Goal: Task Accomplishment & Management: Manage account settings

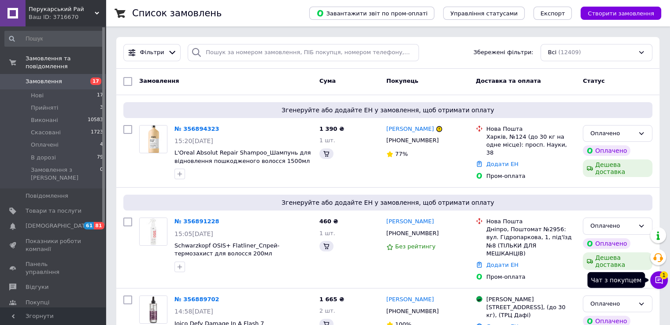
click at [658, 279] on icon at bounding box center [659, 280] width 9 height 9
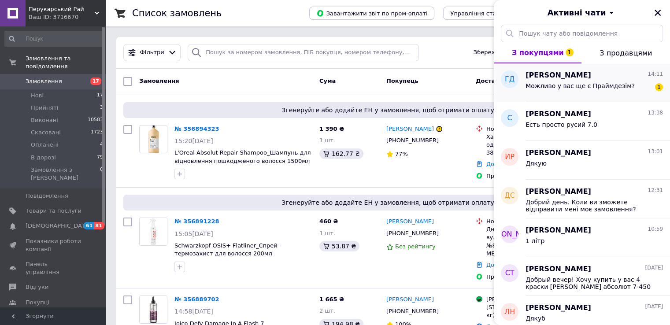
click at [587, 87] on span "Можливо у вас ще є Праймдезім?" at bounding box center [580, 85] width 109 height 7
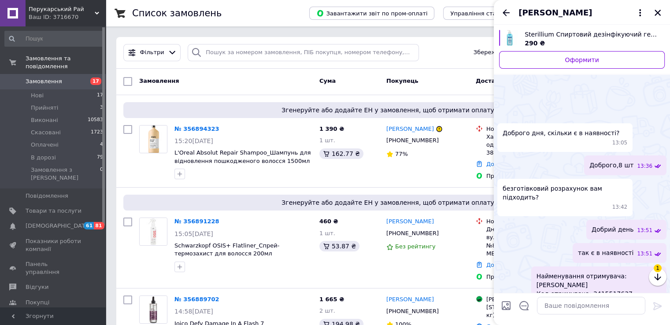
scroll to position [198, 0]
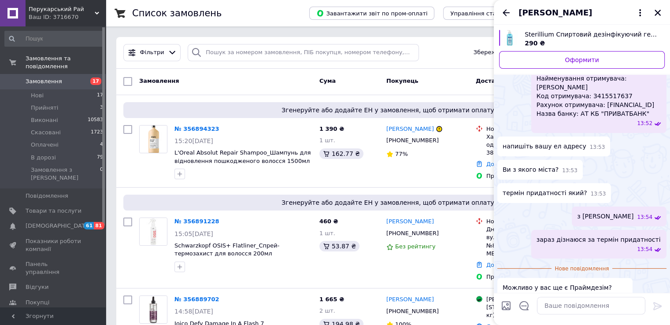
click at [578, 283] on span "Можливо у вас ще є Праймдезім?" at bounding box center [557, 287] width 109 height 9
drag, startPoint x: 578, startPoint y: 278, endPoint x: 571, endPoint y: 312, distance: 35.4
click at [571, 312] on textarea at bounding box center [591, 306] width 108 height 18
click at [570, 283] on span "Можливо у вас ще є Праймдезім?" at bounding box center [557, 287] width 109 height 9
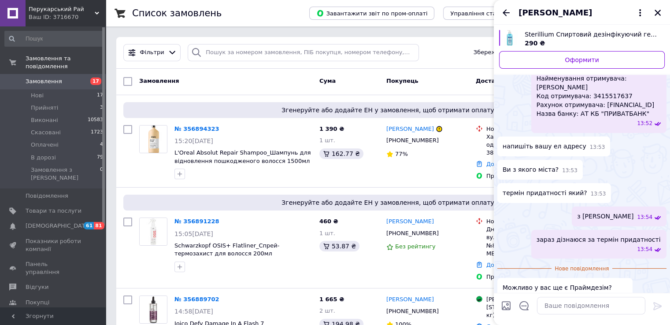
click at [570, 283] on span "Можливо у вас ще є Праймдезім?" at bounding box center [557, 287] width 109 height 9
copy span "Праймдезім"
click at [565, 306] on textarea at bounding box center [591, 306] width 108 height 18
paste textarea "Праймдезім"
type textarea "Праймдезім"
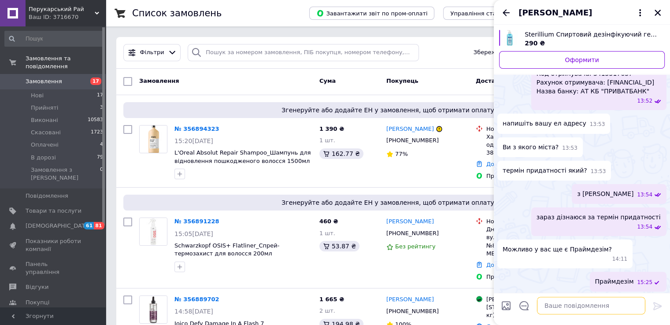
scroll to position [183, 0]
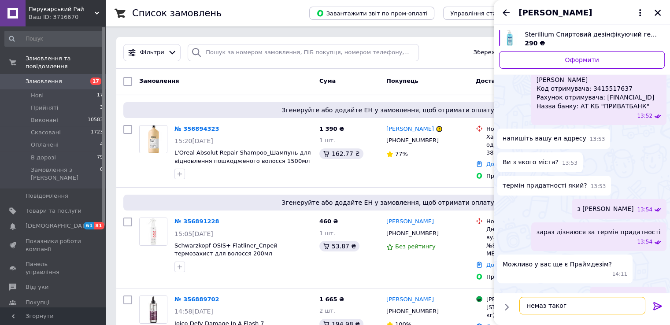
type textarea "немаэ такого"
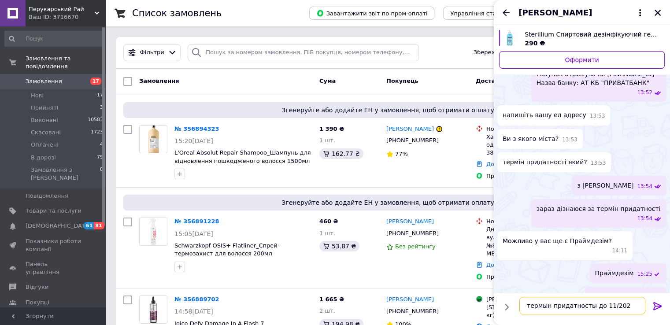
type textarea "термын придатносты до 11/2025"
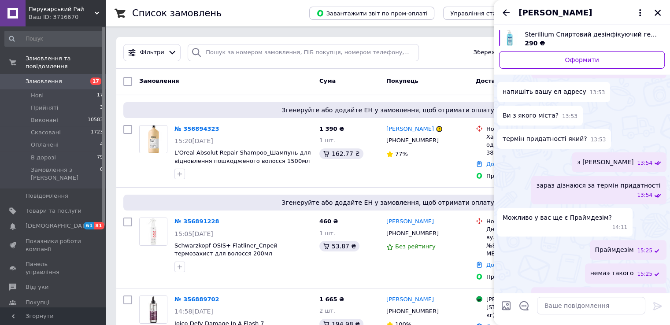
click at [512, 11] on div "Галина Дишлюк" at bounding box center [582, 12] width 176 height 25
click at [507, 11] on icon "Назад" at bounding box center [506, 12] width 11 height 11
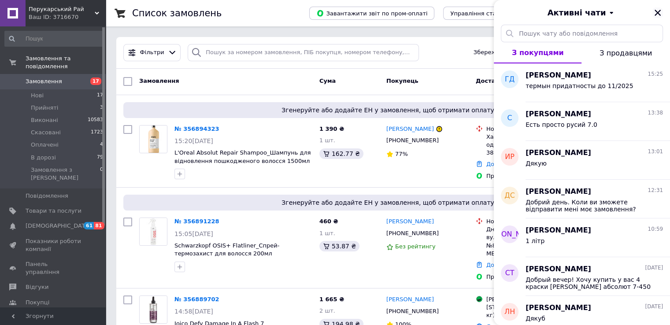
click at [660, 12] on icon "Закрити" at bounding box center [658, 13] width 8 height 8
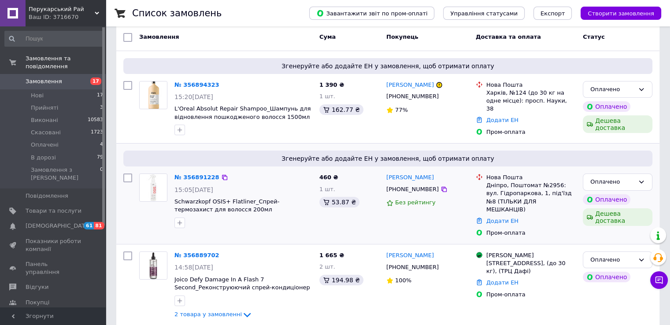
scroll to position [132, 0]
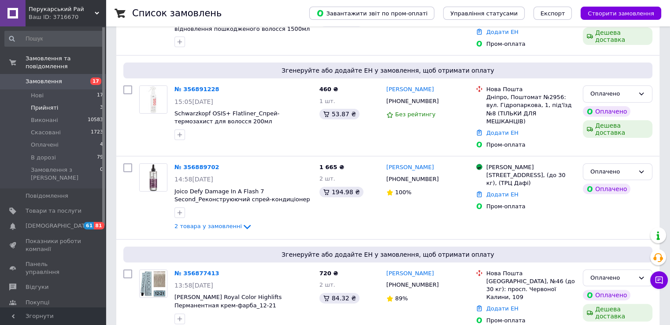
click at [54, 104] on span "Прийняті" at bounding box center [44, 108] width 27 height 8
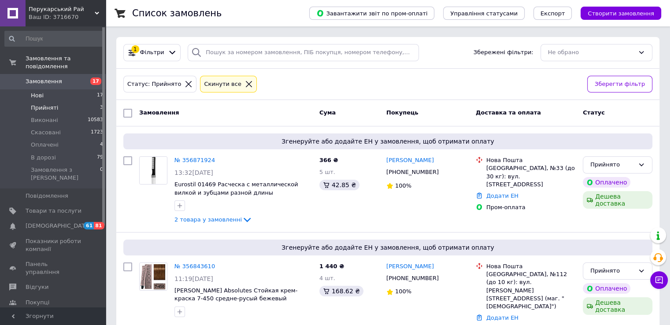
click at [51, 89] on li "Нові 17" at bounding box center [54, 95] width 108 height 12
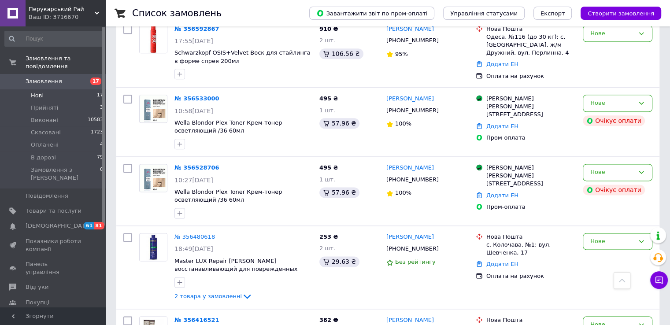
scroll to position [1104, 0]
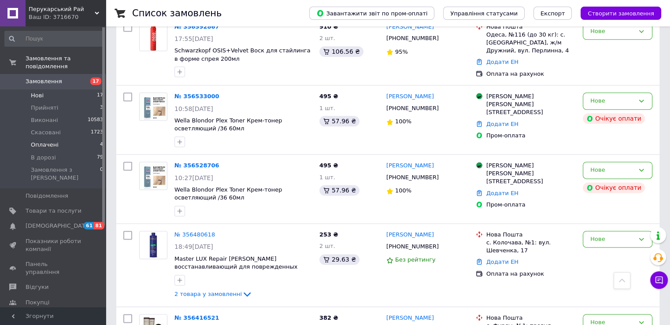
click at [43, 141] on span "Оплачені" at bounding box center [45, 145] width 28 height 8
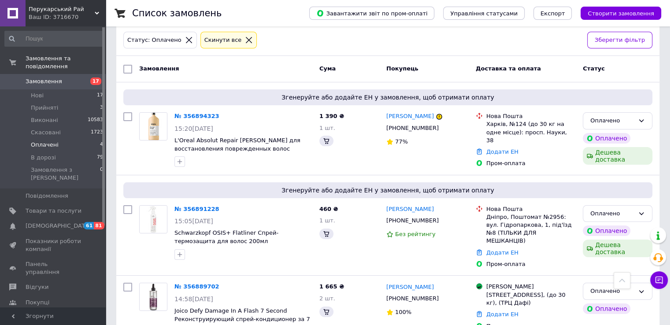
scroll to position [185, 0]
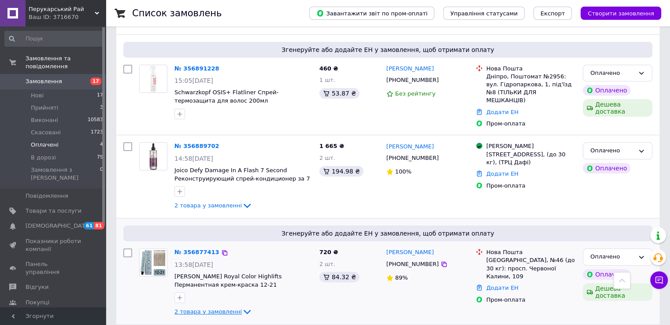
click at [198, 308] on span "2 товара у замовленні" at bounding box center [207, 311] width 67 height 7
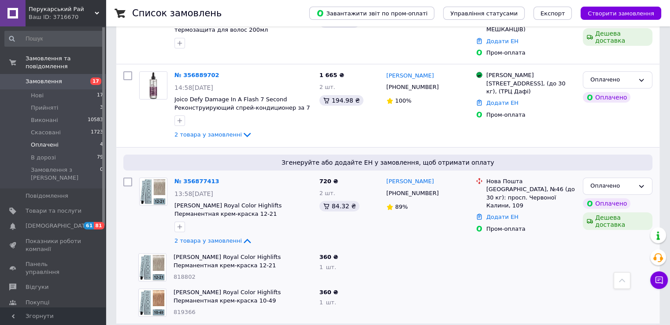
click at [187, 274] on span "818802" at bounding box center [185, 277] width 22 height 7
copy span "818802"
click at [182, 297] on div "Schwarzkopf Igora Royal Color Highlifts Перманентная крем-краска 10-49 экстрасв…" at bounding box center [243, 302] width 146 height 35
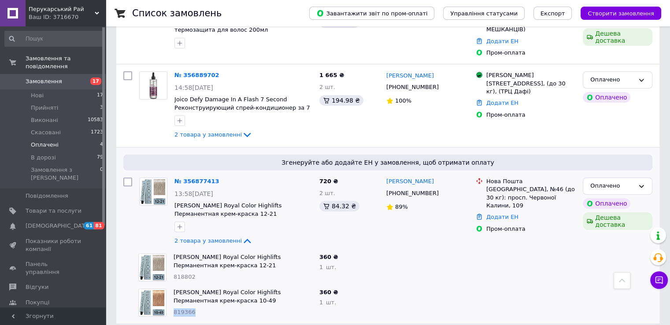
copy span "819366"
click at [594, 182] on div "Оплачено" at bounding box center [612, 186] width 44 height 9
click at [591, 197] on li "Прийнято" at bounding box center [617, 205] width 69 height 16
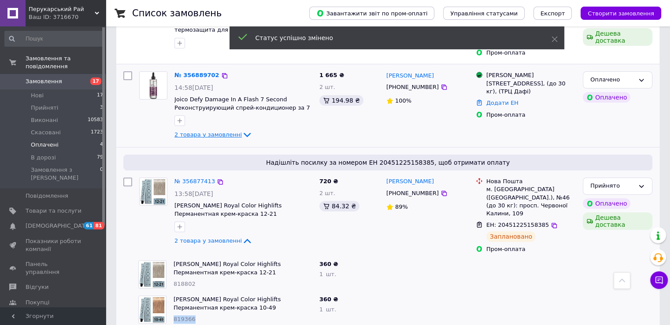
click at [242, 130] on icon at bounding box center [247, 135] width 11 height 11
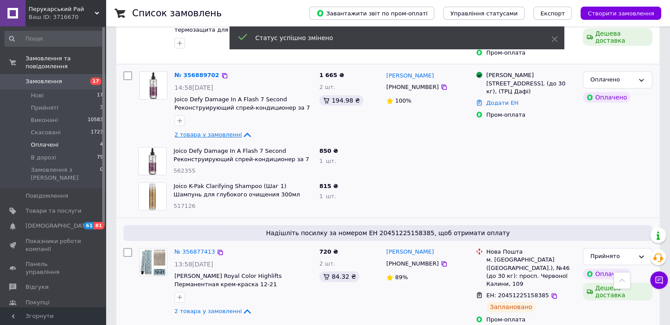
click at [187, 167] on span "562355" at bounding box center [185, 170] width 22 height 7
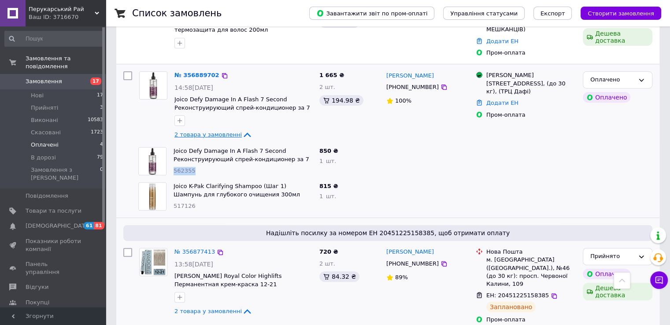
click at [187, 167] on span "562355" at bounding box center [185, 170] width 22 height 7
copy span "562355"
click at [183, 203] on span "517126" at bounding box center [185, 206] width 22 height 7
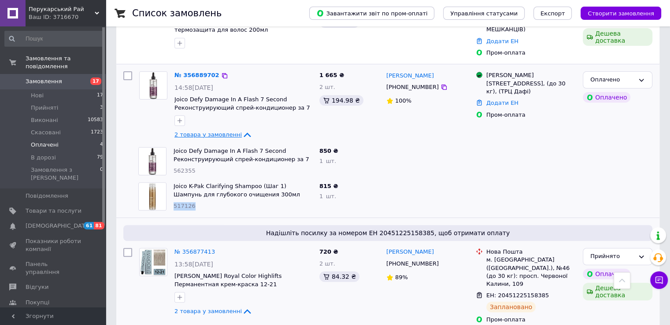
copy span "517126"
click at [636, 72] on div "Оплачено" at bounding box center [618, 79] width 70 height 17
click at [610, 90] on li "Прийнято" at bounding box center [617, 98] width 69 height 16
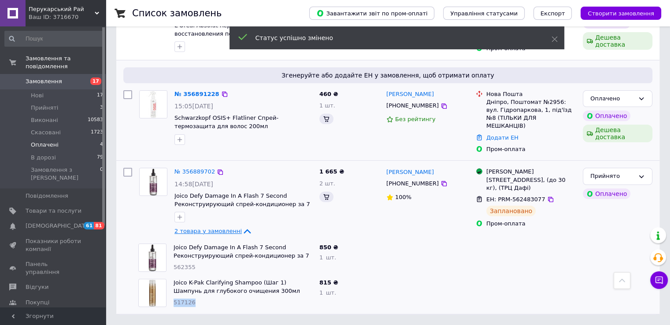
scroll to position [150, 0]
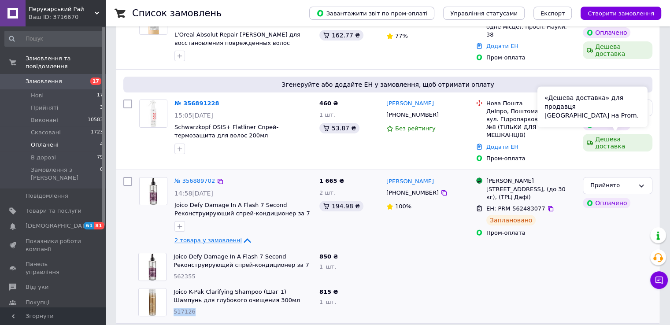
click at [640, 112] on div "«Дешева доставка» для продавця Новою Поштою на Prom." at bounding box center [593, 106] width 110 height 41
click at [646, 110] on div "«Дешева доставка» для продавця Новою Поштою на Prom." at bounding box center [593, 106] width 110 height 41
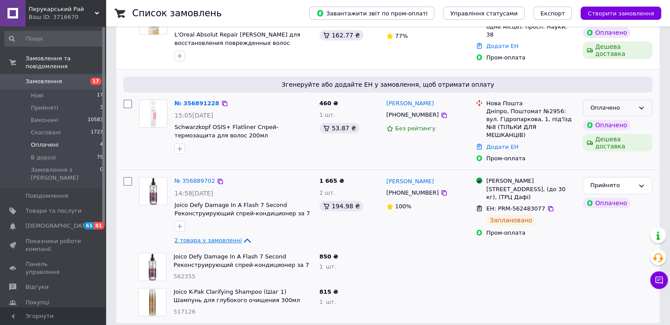
click at [648, 108] on div "Оплачено" at bounding box center [618, 108] width 70 height 17
click at [615, 119] on li "Прийнято" at bounding box center [617, 126] width 69 height 16
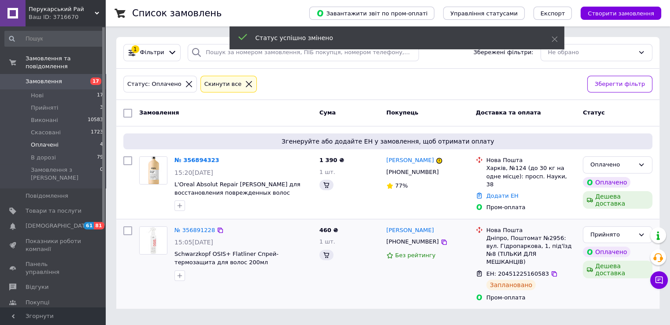
scroll to position [0, 0]
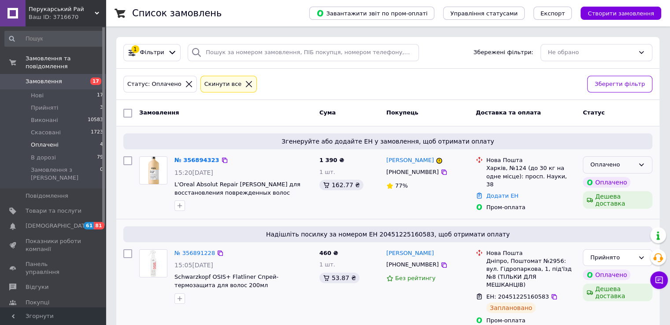
click at [633, 168] on div "Оплачено" at bounding box center [612, 164] width 44 height 9
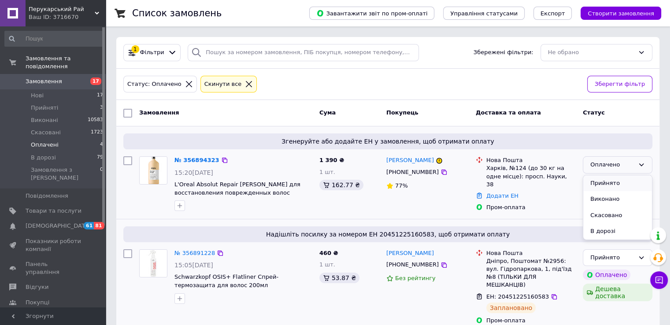
click at [611, 179] on li "Прийнято" at bounding box center [617, 183] width 69 height 16
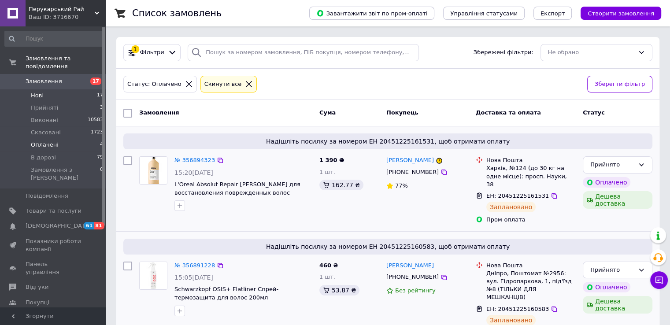
click at [44, 89] on li "Нові 17" at bounding box center [54, 95] width 108 height 12
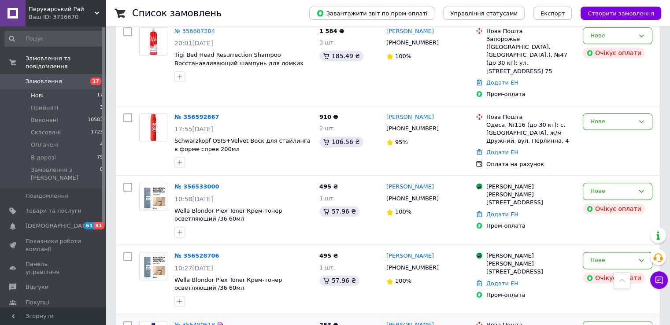
scroll to position [1104, 0]
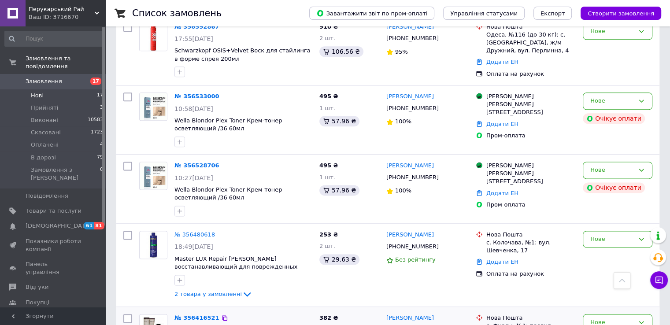
click at [441, 325] on icon at bounding box center [444, 329] width 7 height 7
click at [441, 243] on icon at bounding box center [444, 246] width 7 height 7
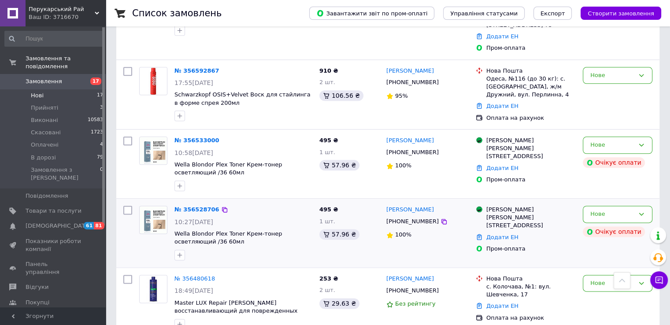
scroll to position [1016, 0]
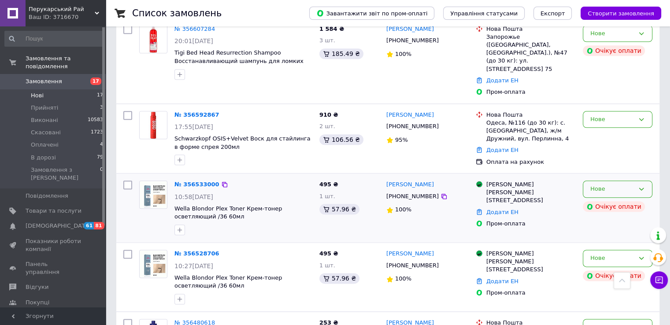
click at [596, 181] on div "Нове" at bounding box center [618, 189] width 70 height 17
click at [602, 232] on li "Скасовано" at bounding box center [617, 240] width 69 height 16
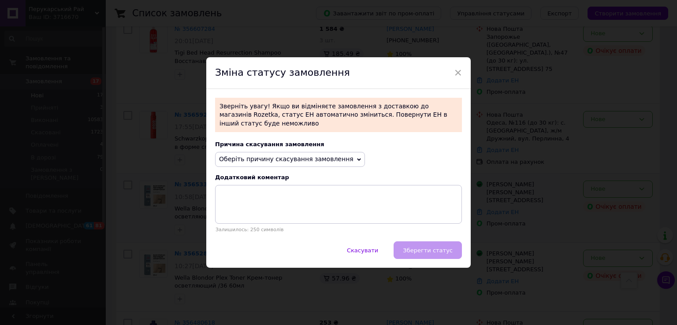
click at [311, 157] on span "Оберіть причину скасування замовлення" at bounding box center [286, 159] width 134 height 7
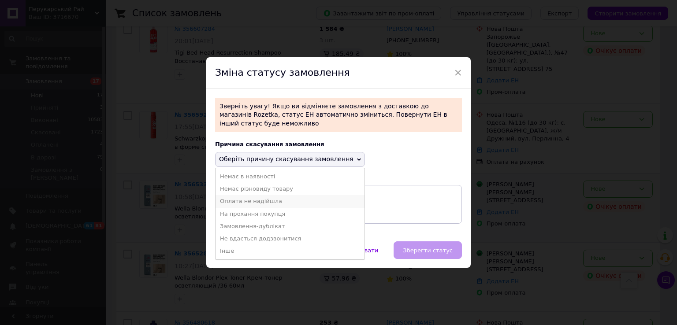
click at [269, 199] on li "Оплата не надійшла" at bounding box center [289, 201] width 149 height 12
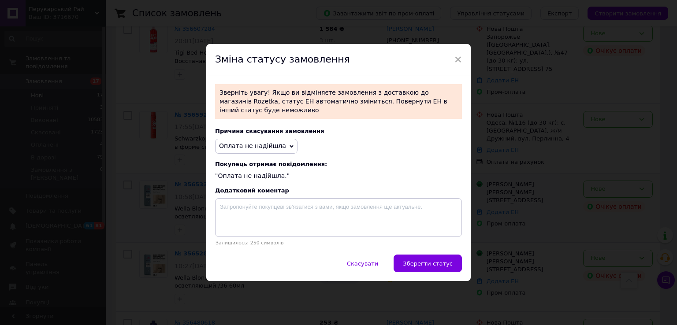
click at [427, 249] on div "Причина скасування замовлення Оплата не надійшла Немає в наявності Немає різнов…" at bounding box center [338, 187] width 264 height 136
click at [428, 260] on span "Зберегти статус" at bounding box center [428, 263] width 50 height 7
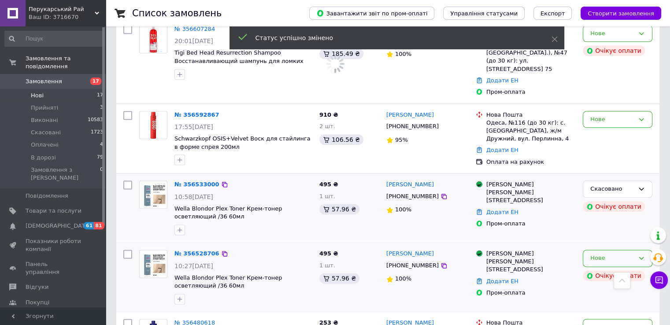
click at [611, 254] on div "Нове" at bounding box center [612, 258] width 44 height 9
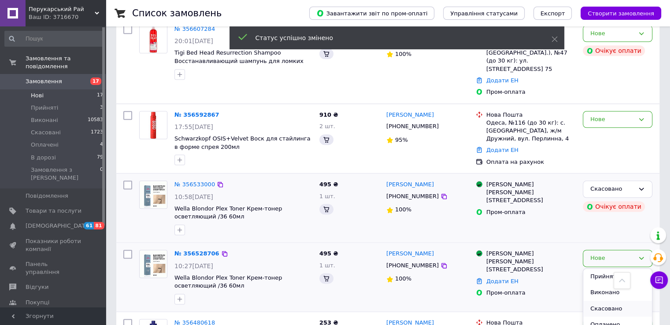
click at [606, 301] on li "Скасовано" at bounding box center [617, 309] width 69 height 16
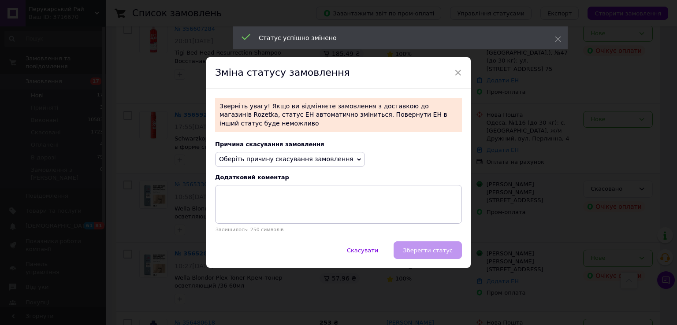
click at [307, 156] on span "Оберіть причину скасування замовлення" at bounding box center [286, 159] width 134 height 7
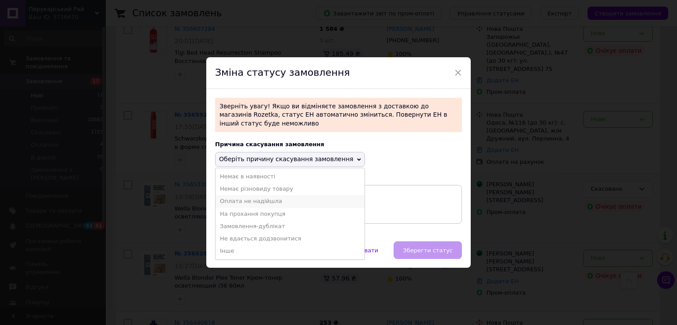
click at [264, 201] on li "Оплата не надійшла" at bounding box center [289, 201] width 149 height 12
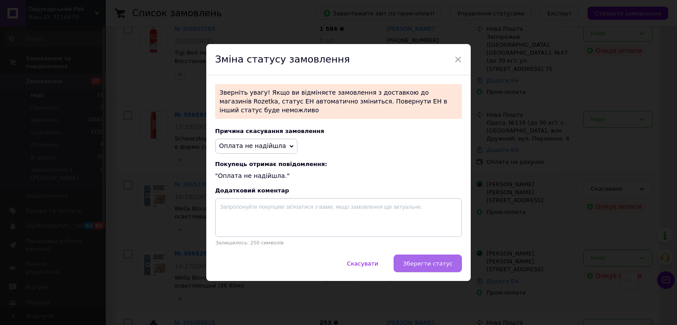
click at [432, 260] on span "Зберегти статус" at bounding box center [428, 263] width 50 height 7
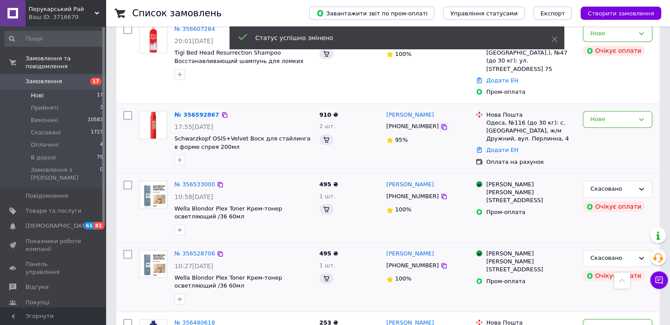
click at [441, 123] on icon at bounding box center [444, 126] width 7 height 7
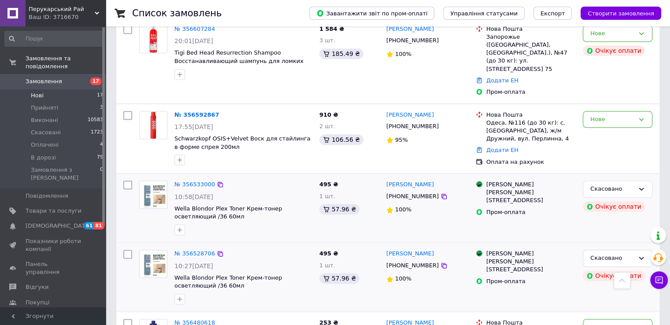
scroll to position [1104, 0]
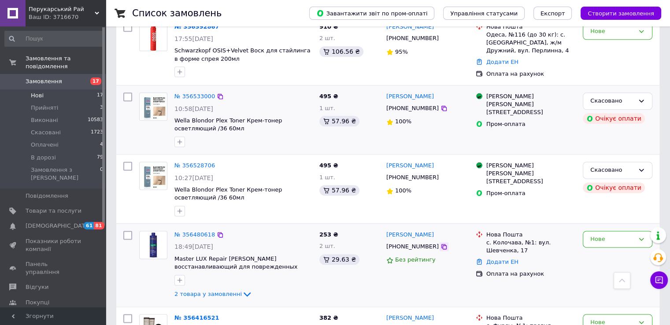
click at [441, 243] on icon at bounding box center [444, 246] width 7 height 7
click at [603, 235] on div "Нове" at bounding box center [612, 239] width 44 height 9
click at [608, 282] on li "Скасовано" at bounding box center [617, 290] width 69 height 16
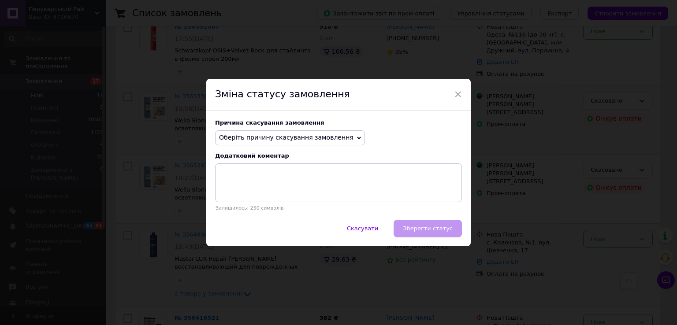
click at [331, 141] on span "Оберіть причину скасування замовлення" at bounding box center [286, 137] width 134 height 7
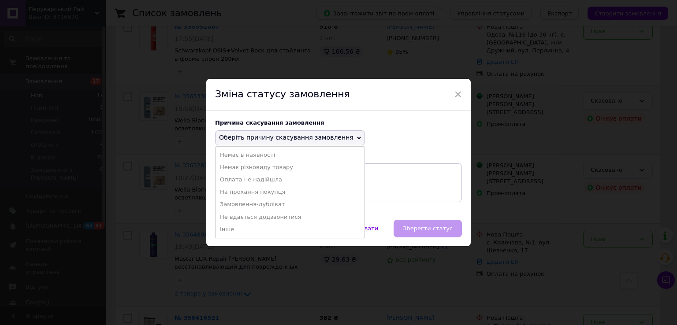
click at [255, 181] on li "Оплата не надійшла" at bounding box center [289, 180] width 149 height 12
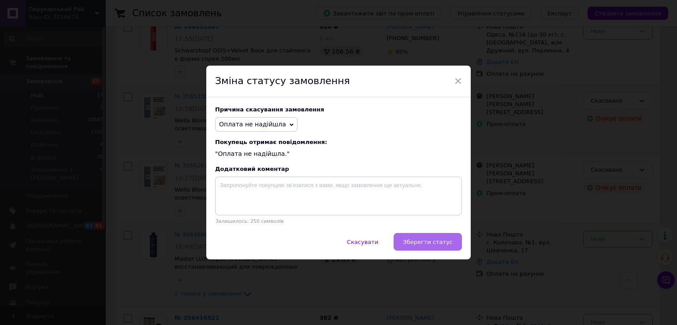
click at [437, 248] on button "Зберегти статус" at bounding box center [427, 242] width 68 height 18
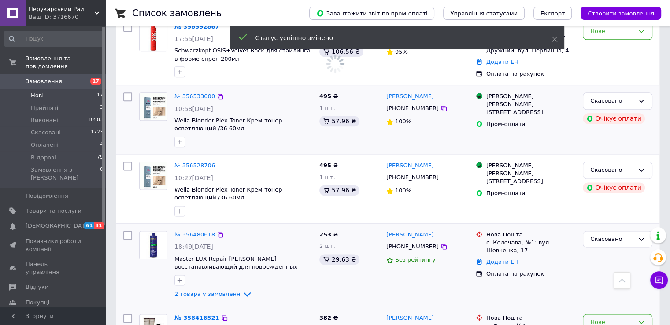
click at [611, 318] on div "Нове" at bounding box center [612, 322] width 44 height 9
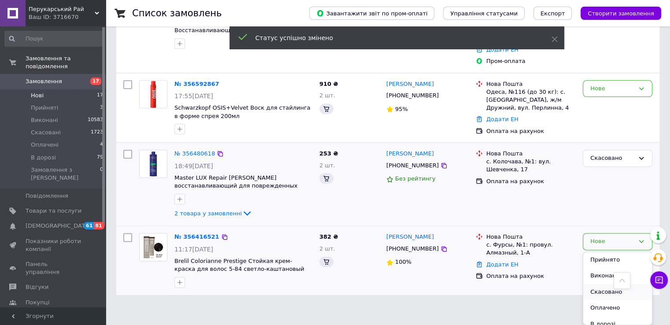
scroll to position [986, 0]
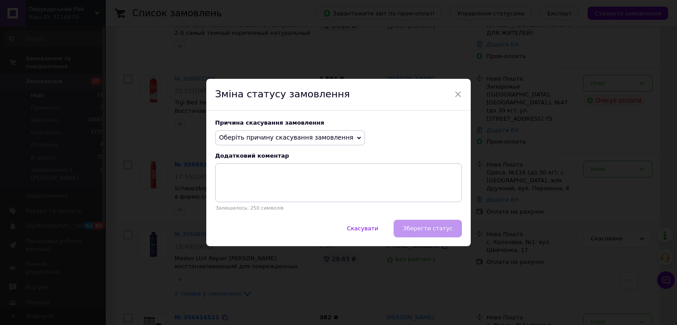
click at [296, 143] on span "Оберіть причину скасування замовлення" at bounding box center [290, 137] width 150 height 15
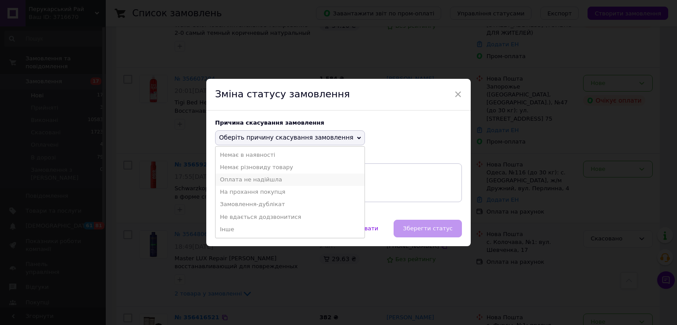
click at [242, 181] on li "Оплата не надійшла" at bounding box center [289, 180] width 149 height 12
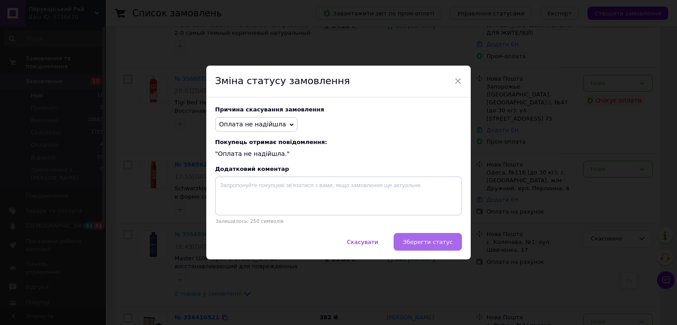
click at [424, 238] on button "Зберегти статус" at bounding box center [427, 242] width 68 height 18
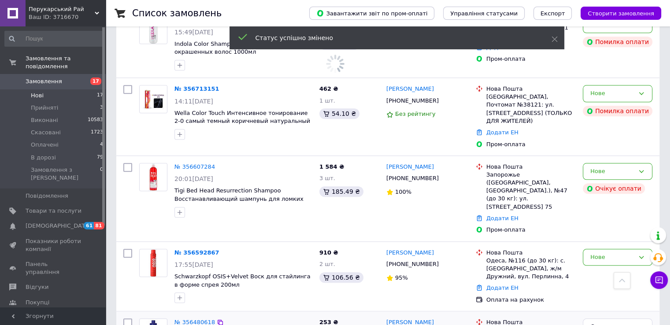
scroll to position [834, 0]
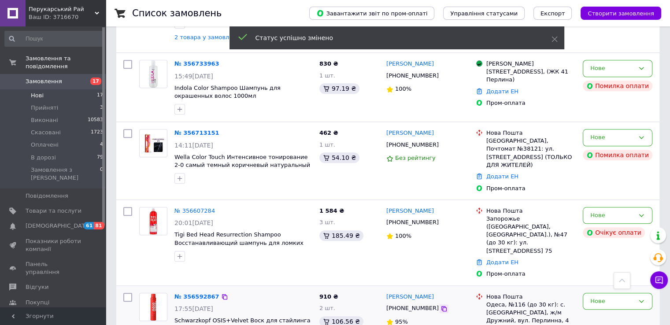
click at [441, 305] on icon at bounding box center [444, 308] width 7 height 7
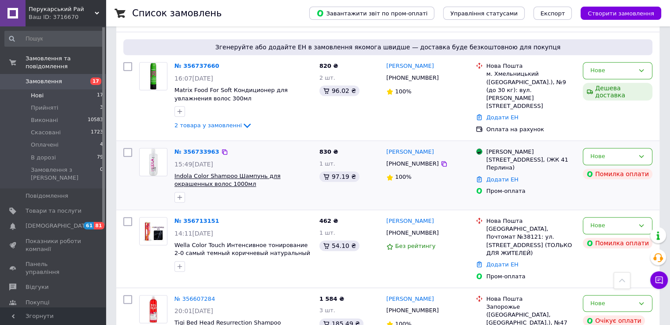
scroll to position [657, 0]
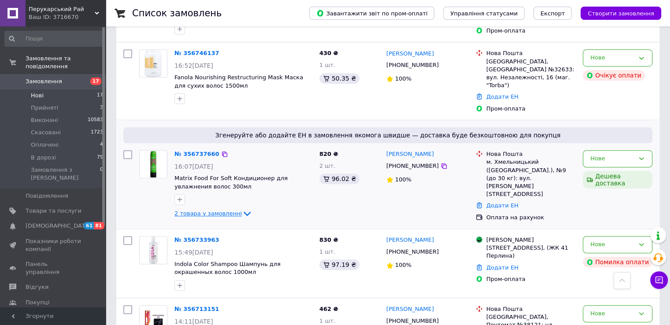
click at [242, 208] on icon at bounding box center [247, 213] width 11 height 11
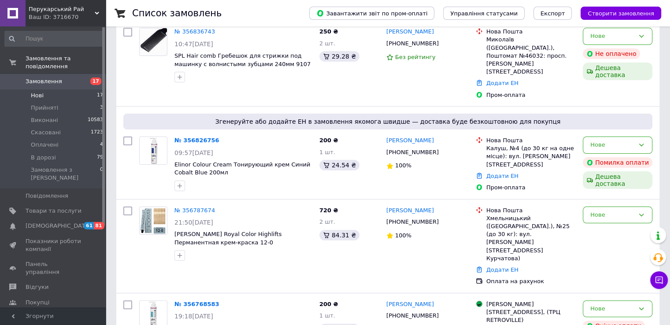
scroll to position [0, 0]
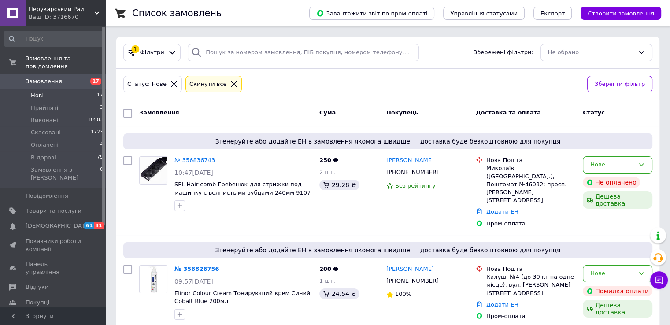
click at [72, 80] on link "Замовлення 17" at bounding box center [54, 81] width 108 height 15
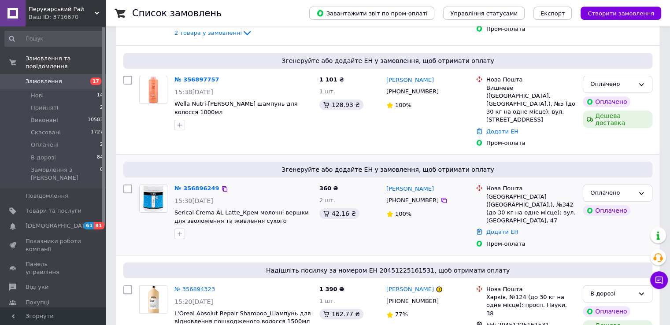
scroll to position [176, 0]
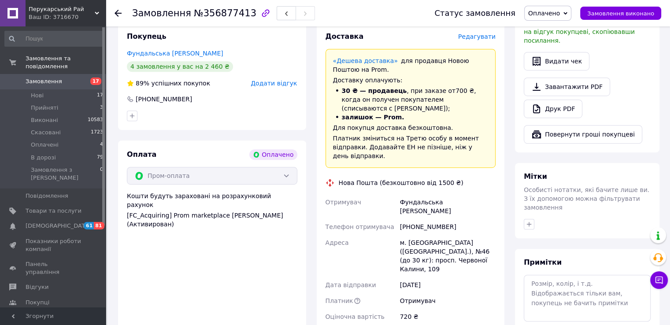
scroll to position [661, 0]
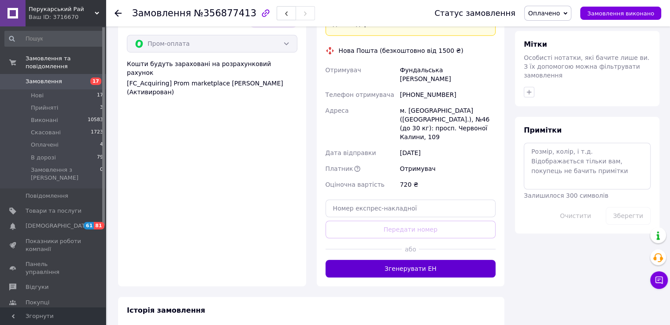
click at [404, 260] on button "Згенерувати ЕН" at bounding box center [411, 269] width 171 height 18
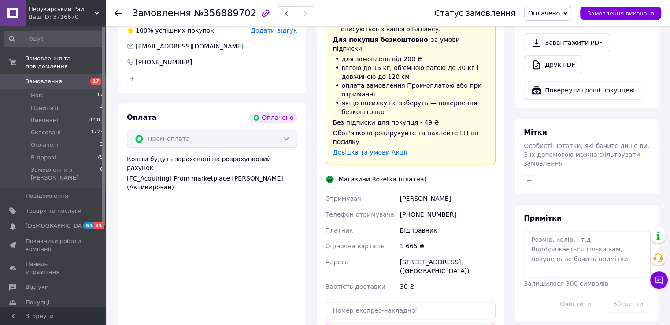
scroll to position [705, 0]
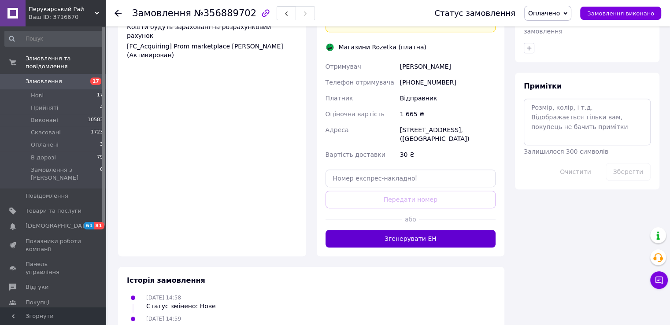
click at [424, 230] on button "Згенерувати ЕН" at bounding box center [411, 239] width 171 height 18
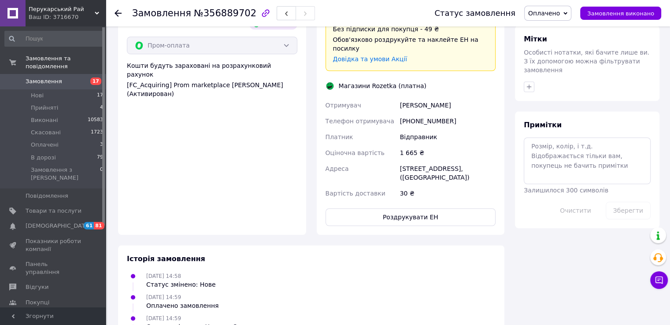
scroll to position [687, 0]
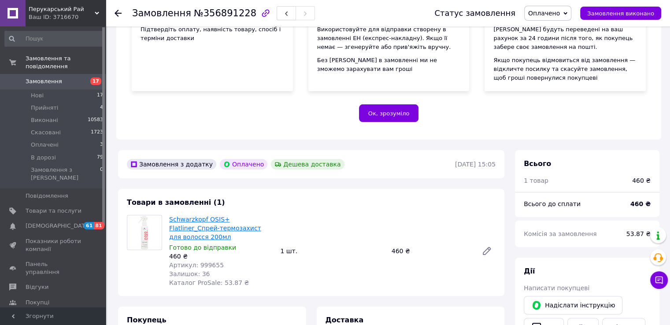
scroll to position [176, 0]
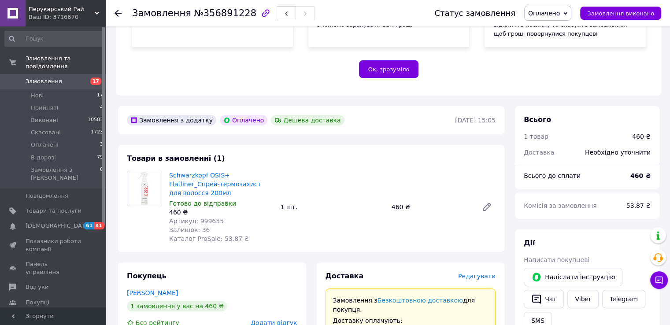
click at [201, 218] on span "Артикул: 999655" at bounding box center [196, 221] width 55 height 7
copy span "999655"
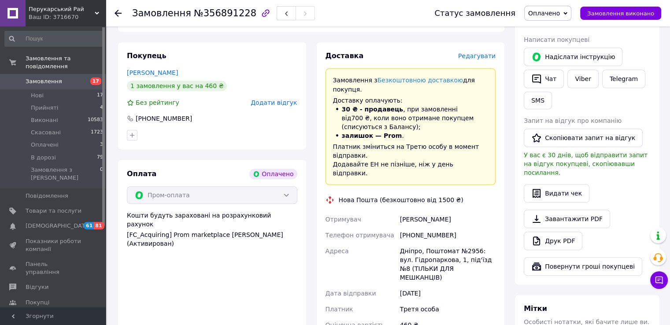
scroll to position [529, 0]
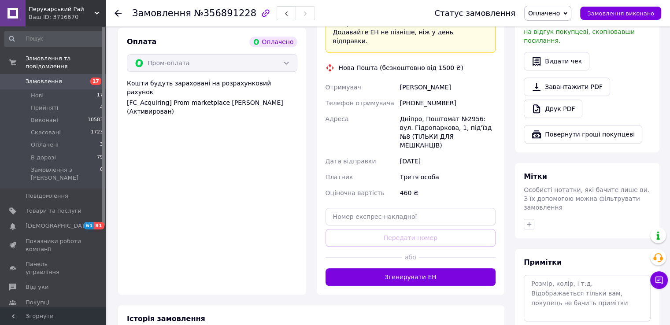
click at [414, 243] on div "Доставка Редагувати Замовлення з Безкоштовною доставкою для покупця. Доставку о…" at bounding box center [411, 102] width 188 height 384
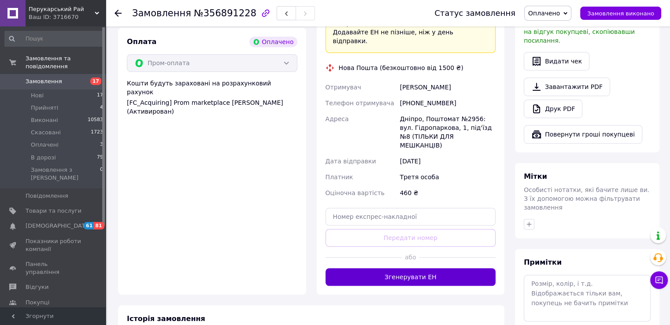
click at [416, 268] on button "Згенерувати ЕН" at bounding box center [411, 277] width 171 height 18
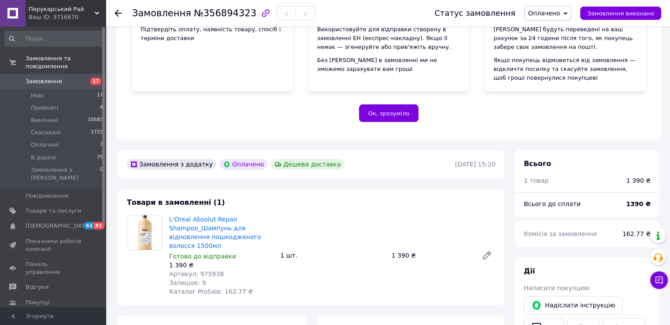
scroll to position [176, 0]
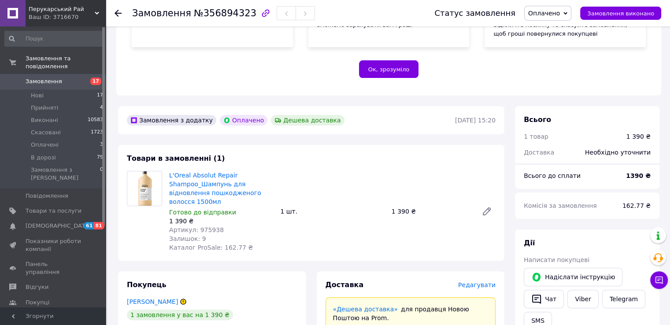
click at [211, 226] on span "Артикул: 975938" at bounding box center [196, 229] width 55 height 7
copy span "975938"
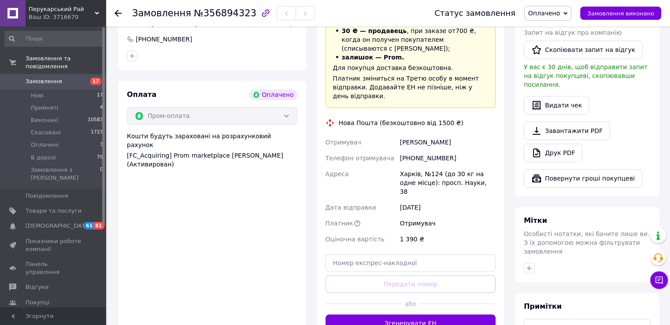
scroll to position [573, 0]
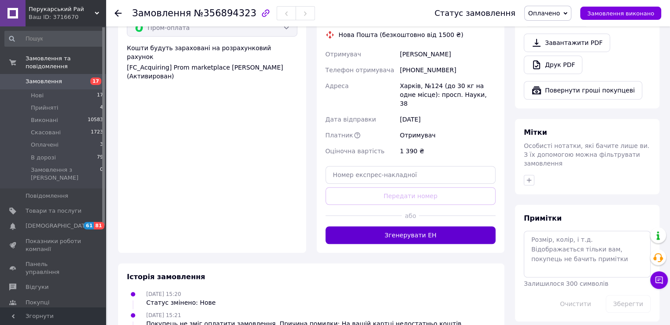
click at [400, 226] on button "Згенерувати ЕН" at bounding box center [411, 235] width 171 height 18
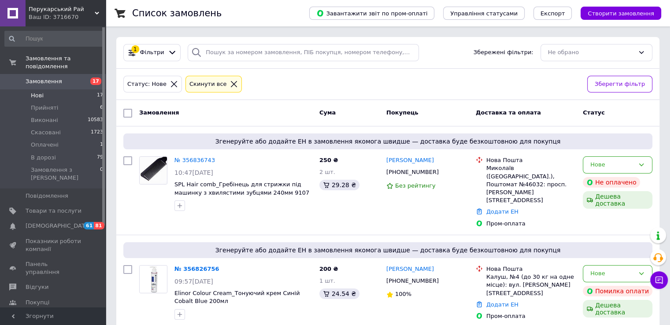
click at [42, 78] on span "Замовлення" at bounding box center [44, 82] width 37 height 8
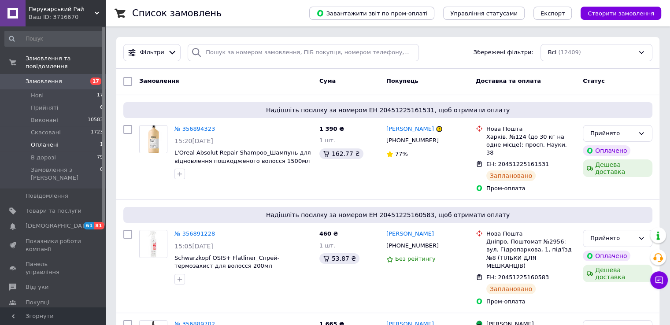
click at [55, 139] on li "Оплачені 1" at bounding box center [54, 145] width 108 height 12
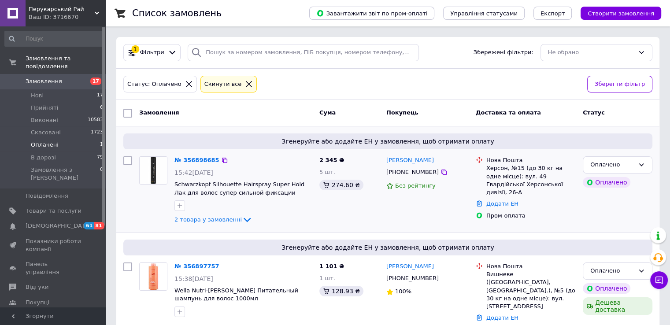
scroll to position [115, 0]
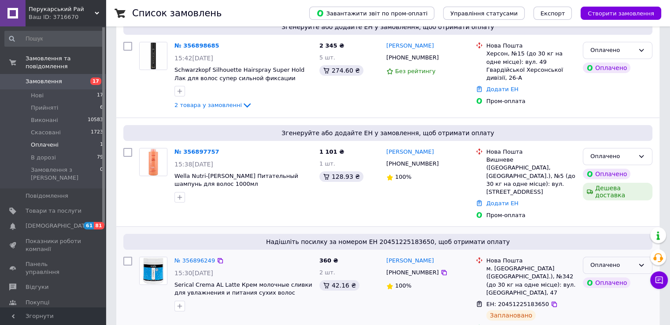
click at [623, 261] on div "Оплачено" at bounding box center [612, 265] width 44 height 9
click at [608, 276] on li "Прийнято" at bounding box center [617, 284] width 69 height 16
click at [648, 153] on div "Оплачено" at bounding box center [618, 156] width 70 height 17
click at [617, 171] on li "Прийнято" at bounding box center [617, 175] width 69 height 16
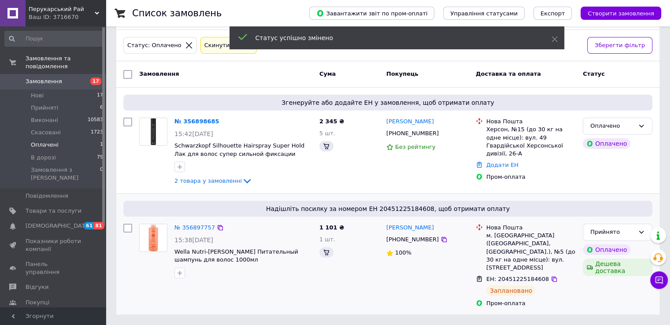
scroll to position [0, 0]
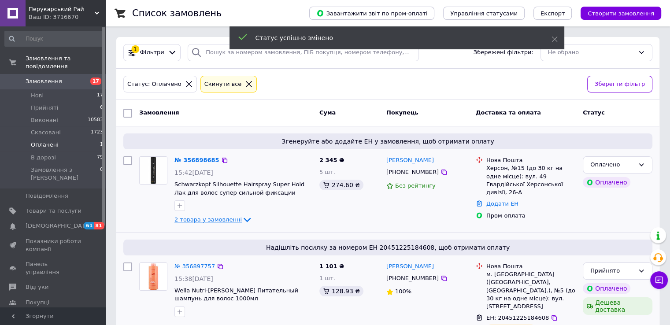
click at [216, 221] on span "2 товара у замовленні" at bounding box center [207, 219] width 67 height 7
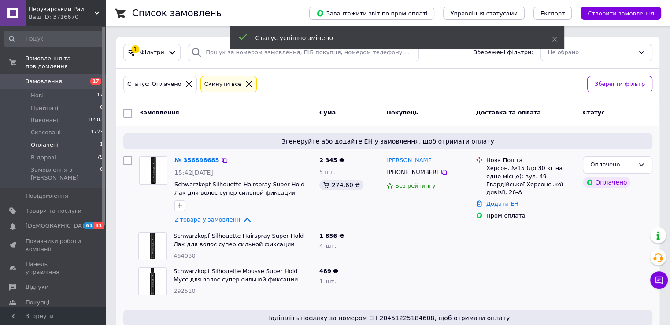
scroll to position [44, 0]
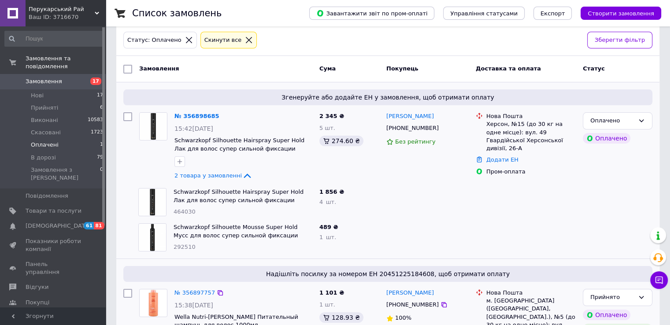
click at [185, 212] on span "464030" at bounding box center [185, 211] width 22 height 7
copy span "464030"
click at [184, 244] on span "292510" at bounding box center [185, 247] width 22 height 7
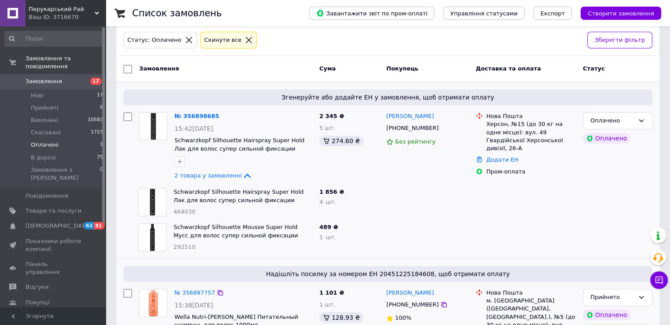
click at [184, 244] on span "292510" at bounding box center [185, 247] width 22 height 7
copy span "292510"
click at [642, 120] on icon at bounding box center [641, 121] width 5 height 3
click at [619, 136] on li "Прийнято" at bounding box center [617, 139] width 69 height 16
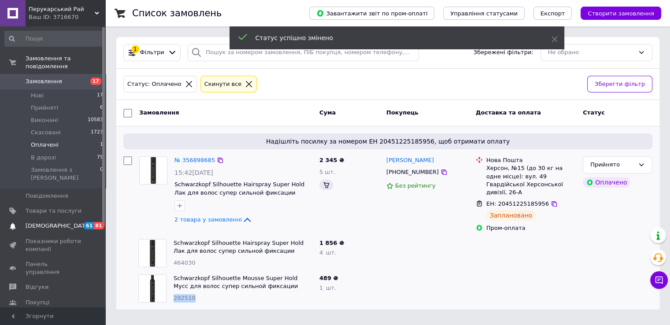
scroll to position [0, 0]
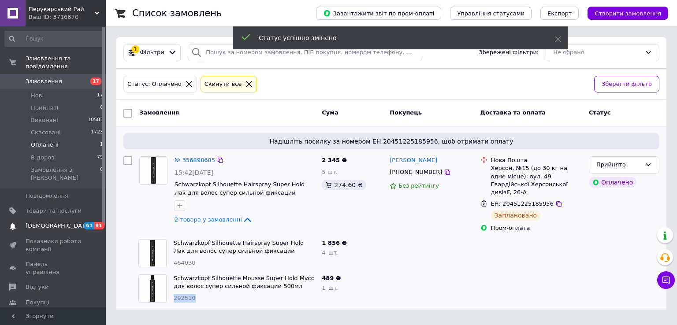
click at [58, 222] on span "[DEMOGRAPHIC_DATA]" at bounding box center [54, 226] width 56 height 8
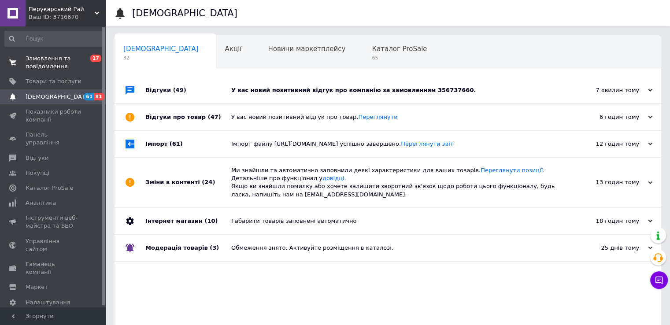
click at [45, 69] on span "Замовлення та повідомлення" at bounding box center [54, 63] width 56 height 16
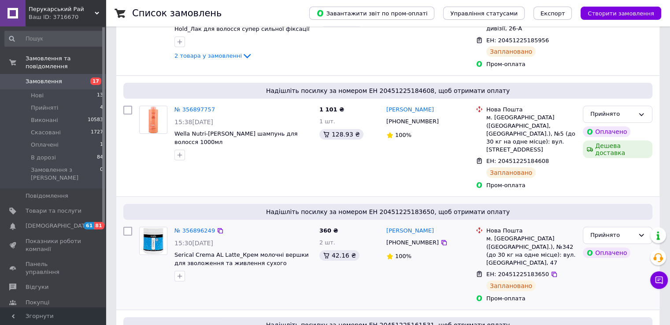
scroll to position [176, 0]
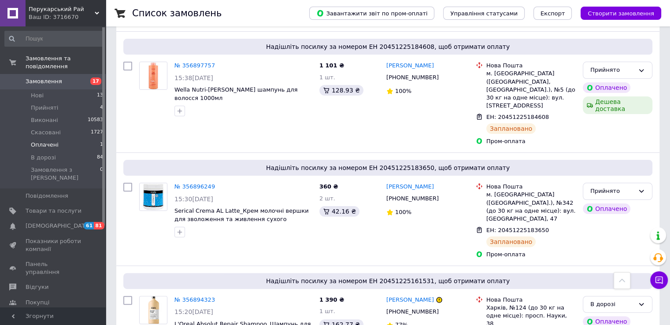
click at [62, 139] on li "Оплачені 1" at bounding box center [54, 145] width 108 height 12
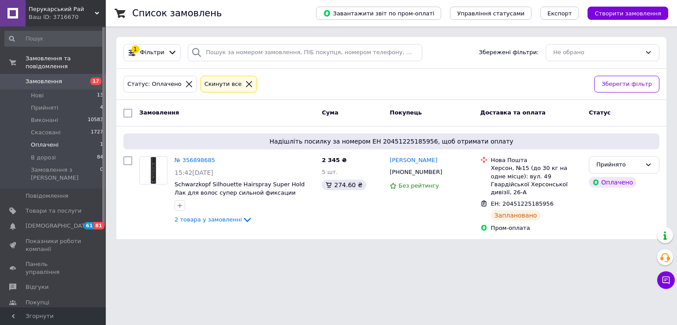
click at [53, 78] on span "Замовлення" at bounding box center [44, 82] width 37 height 8
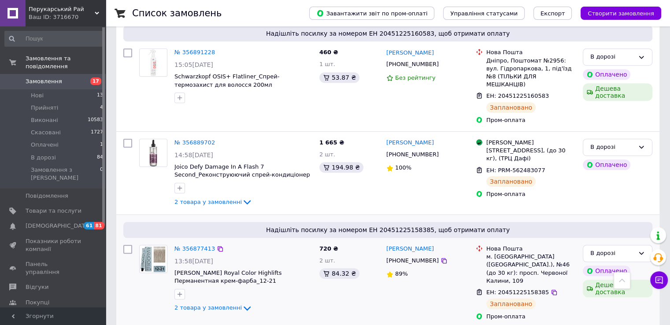
scroll to position [573, 0]
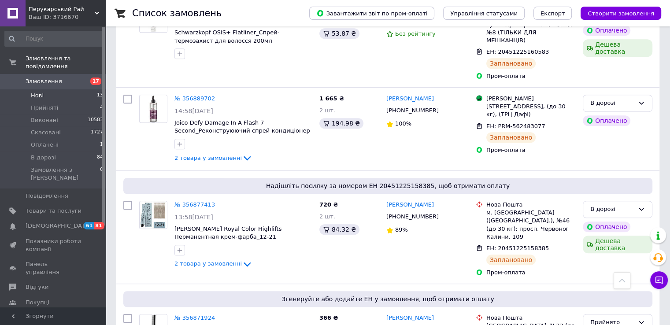
click at [55, 90] on li "Нові 13" at bounding box center [54, 95] width 108 height 12
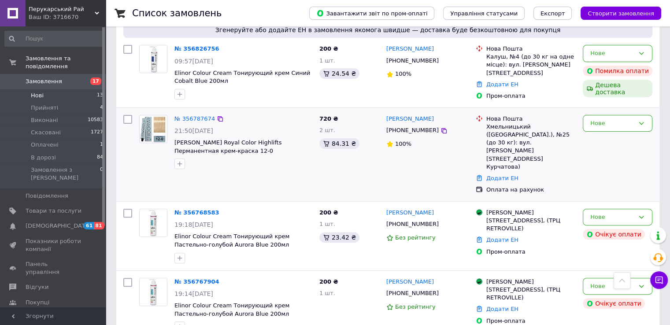
scroll to position [176, 0]
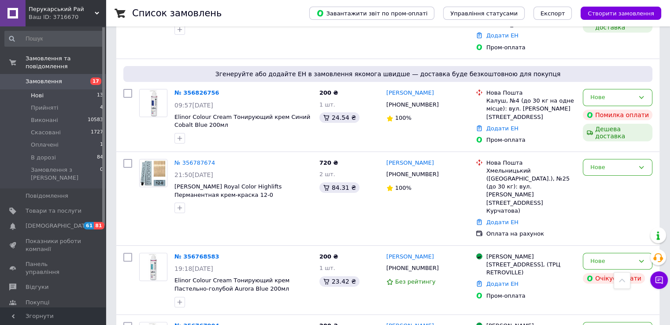
click at [50, 89] on li "Нові 13" at bounding box center [54, 95] width 108 height 12
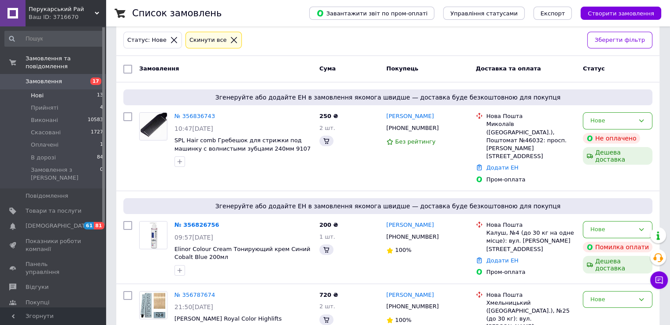
scroll to position [220, 0]
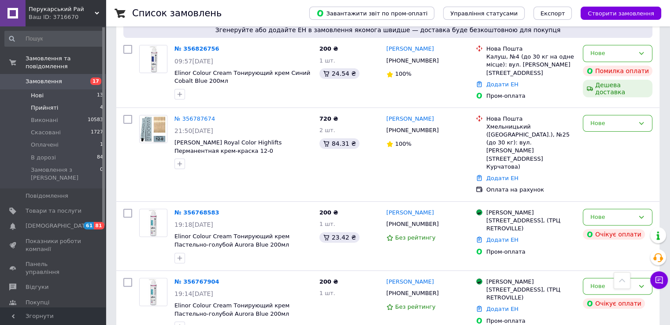
click at [46, 104] on span "Прийняті" at bounding box center [44, 108] width 27 height 8
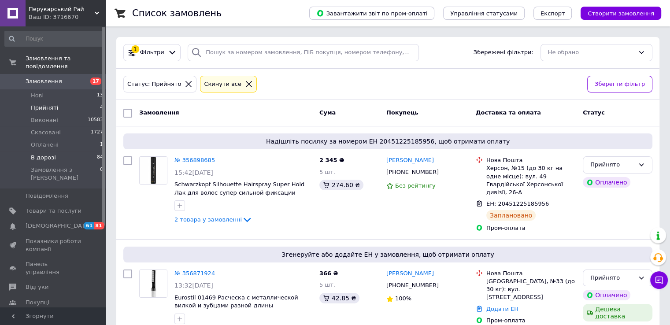
click at [43, 154] on span "В дорозі" at bounding box center [43, 158] width 25 height 8
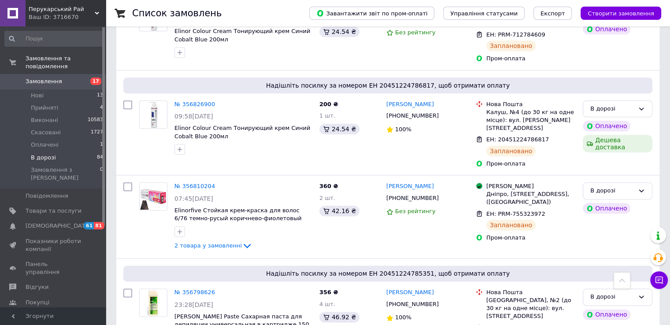
scroll to position [1102, 0]
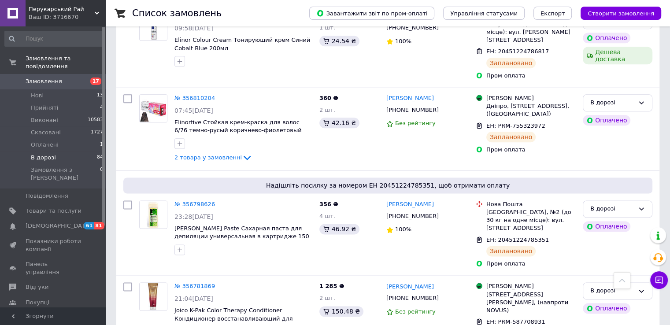
click at [74, 78] on span "Замовлення" at bounding box center [54, 82] width 56 height 8
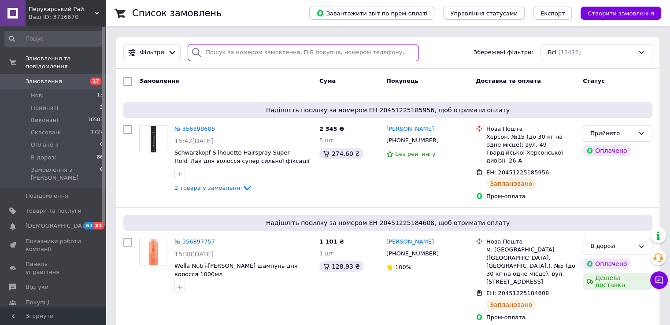
click at [250, 53] on input "search" at bounding box center [303, 52] width 231 height 17
paste input "+380508621213"
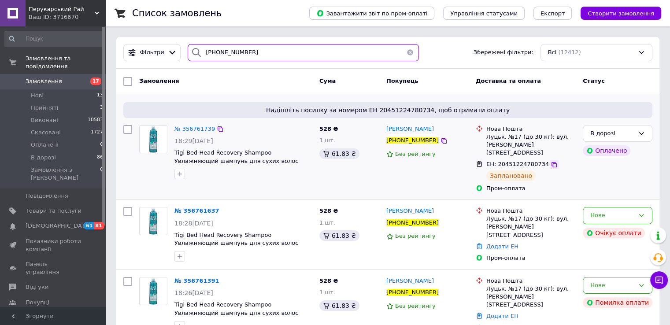
type input "+380508621213"
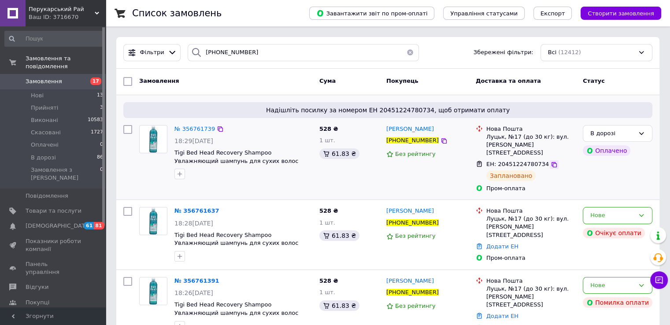
click at [552, 162] on icon at bounding box center [554, 164] width 5 height 5
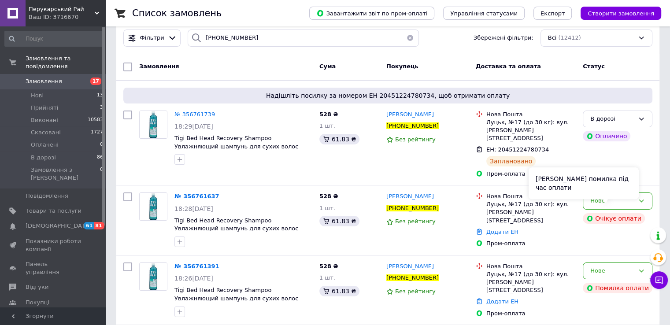
click at [605, 195] on div "Сталася помилка під час оплати" at bounding box center [584, 183] width 110 height 32
click at [645, 196] on div "Нове" at bounding box center [618, 201] width 70 height 17
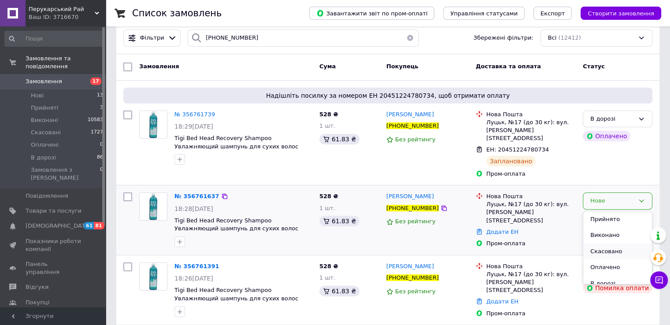
click at [605, 244] on li "Скасовано" at bounding box center [617, 252] width 69 height 16
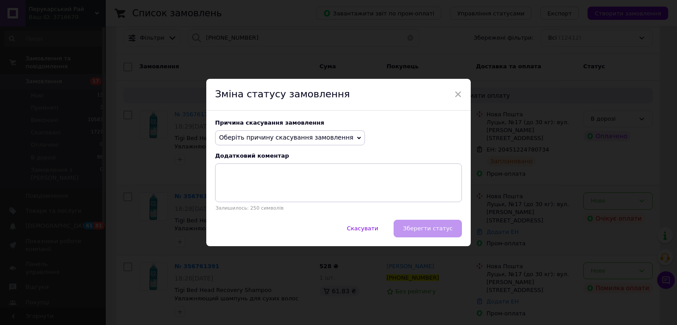
click at [256, 134] on span "Оберіть причину скасування замовлення" at bounding box center [286, 137] width 134 height 7
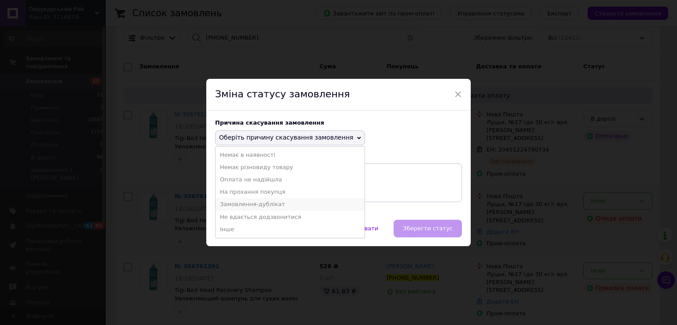
click at [249, 207] on li "Замовлення-дублікат" at bounding box center [289, 204] width 149 height 12
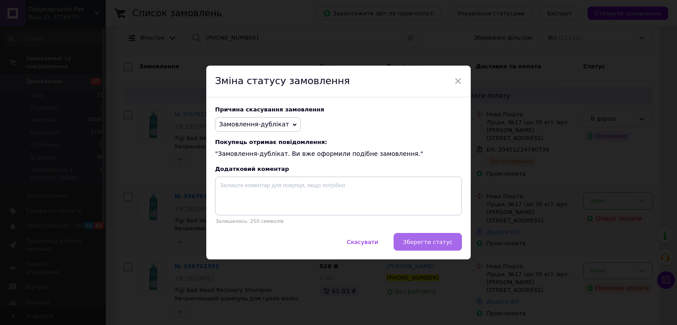
click at [446, 247] on button "Зберегти статус" at bounding box center [427, 242] width 68 height 18
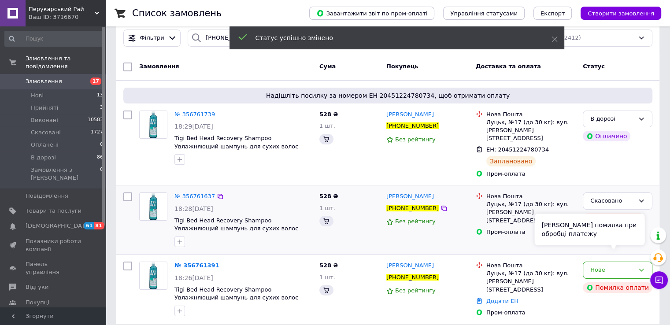
scroll to position [0, 0]
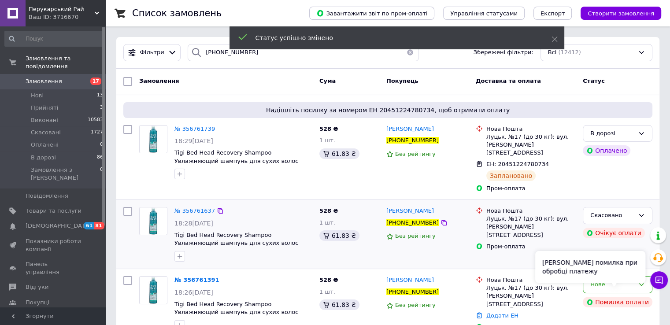
click at [594, 275] on div "Сталася помилка при обробці платежу" at bounding box center [590, 267] width 110 height 32
click at [627, 281] on div "Сталася помилка при обробці платежу" at bounding box center [590, 267] width 110 height 32
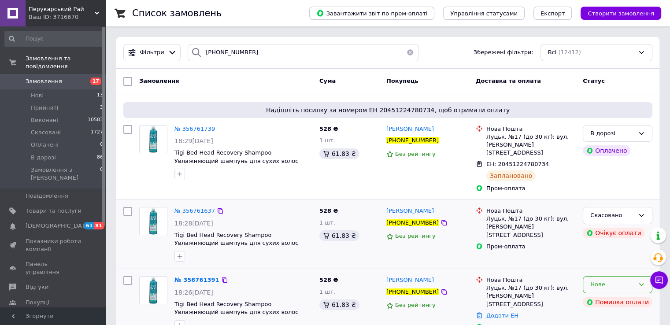
click at [646, 281] on div "Нове" at bounding box center [618, 284] width 70 height 17
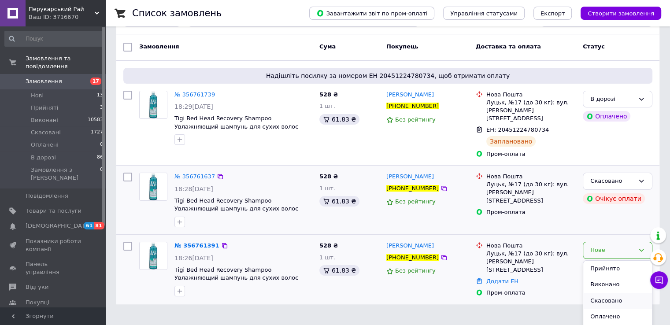
click at [588, 295] on li "Скасовано" at bounding box center [617, 301] width 69 height 16
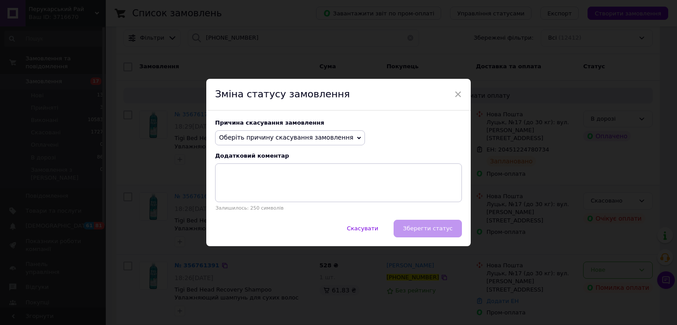
click at [286, 132] on span "Оберіть причину скасування замовлення" at bounding box center [290, 137] width 150 height 15
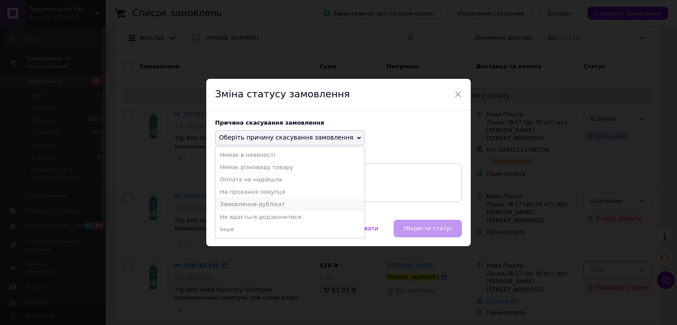
click at [248, 201] on li "Замовлення-дублікат" at bounding box center [289, 204] width 149 height 12
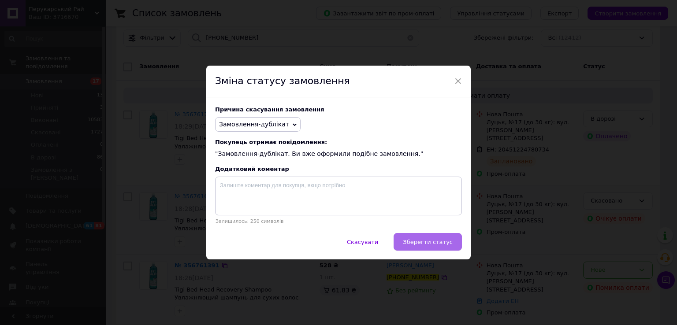
click at [456, 243] on button "Зберегти статус" at bounding box center [427, 242] width 68 height 18
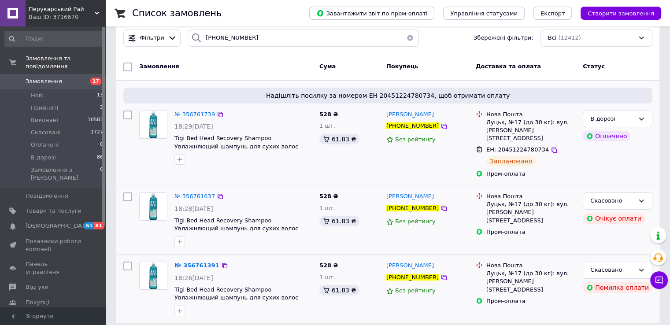
scroll to position [0, 0]
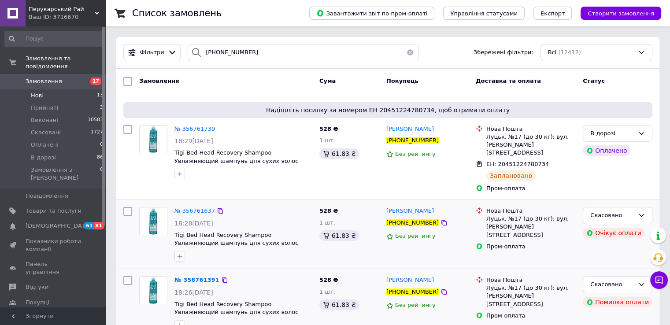
click at [45, 89] on li "Нові 13" at bounding box center [54, 95] width 108 height 12
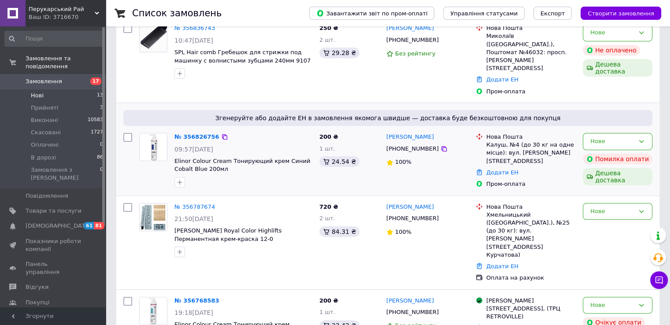
scroll to position [44, 0]
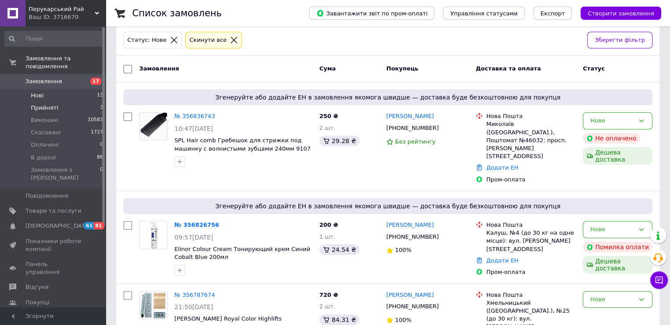
click at [50, 104] on span "Прийняті" at bounding box center [44, 108] width 27 height 8
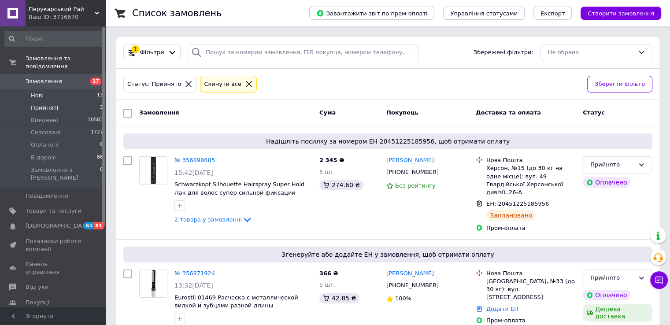
click at [48, 90] on li "Нові 13" at bounding box center [54, 95] width 108 height 12
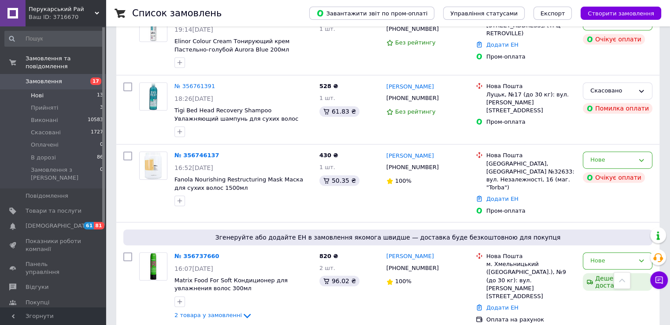
scroll to position [617, 0]
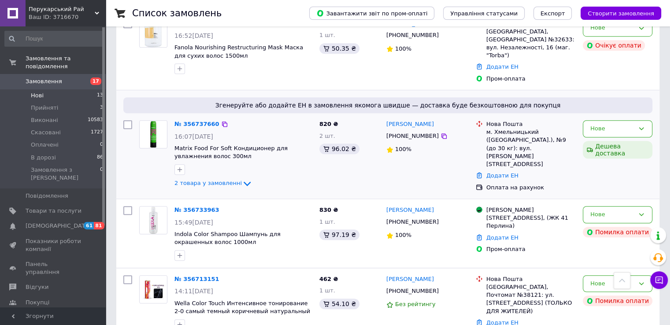
click at [213, 178] on div "2 товара у замовленні" at bounding box center [243, 183] width 138 height 11
click at [214, 180] on span "2 товара у замовленні" at bounding box center [207, 183] width 67 height 7
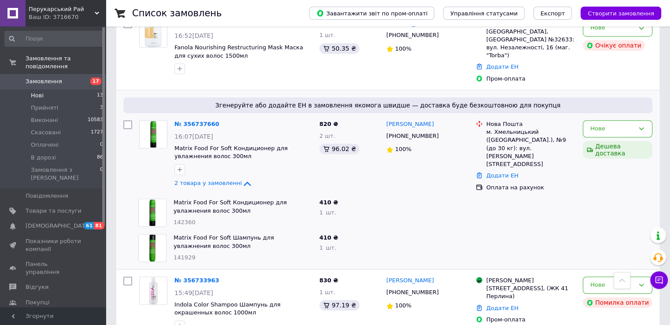
click at [182, 219] on span "142360" at bounding box center [185, 222] width 22 height 7
copy span "142360"
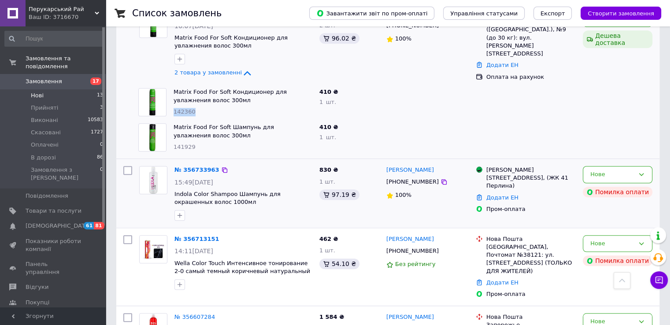
scroll to position [639, 0]
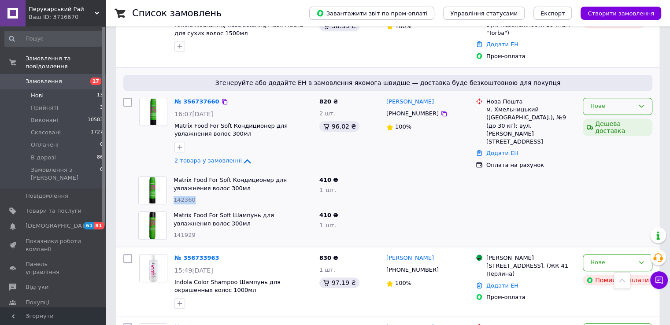
click at [606, 102] on div "Нове" at bounding box center [612, 106] width 44 height 9
click at [601, 117] on li "Прийнято" at bounding box center [617, 125] width 69 height 16
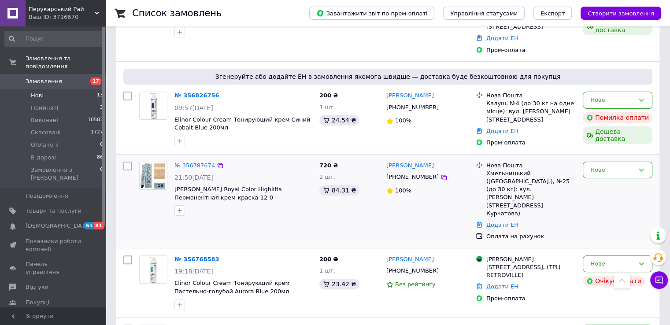
scroll to position [41, 0]
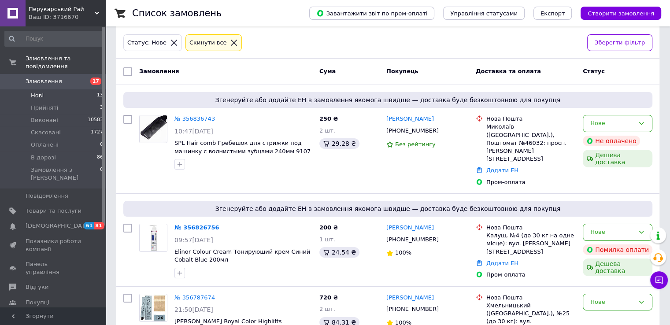
drag, startPoint x: 44, startPoint y: 86, endPoint x: 54, endPoint y: 89, distance: 10.2
click at [44, 89] on li "Нові 13" at bounding box center [54, 95] width 108 height 12
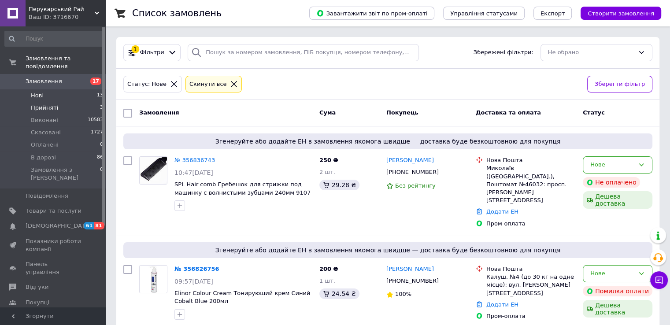
click at [41, 104] on span "Прийняті" at bounding box center [44, 108] width 27 height 8
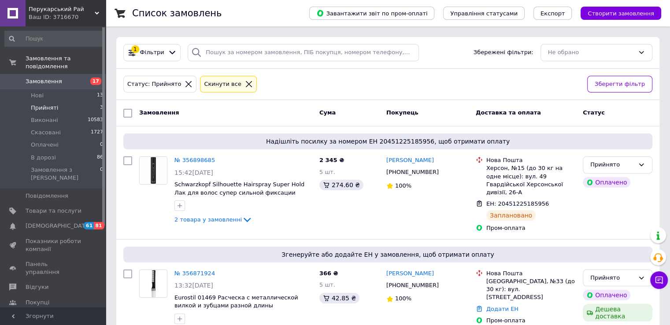
click at [57, 78] on span "Замовлення" at bounding box center [44, 82] width 37 height 8
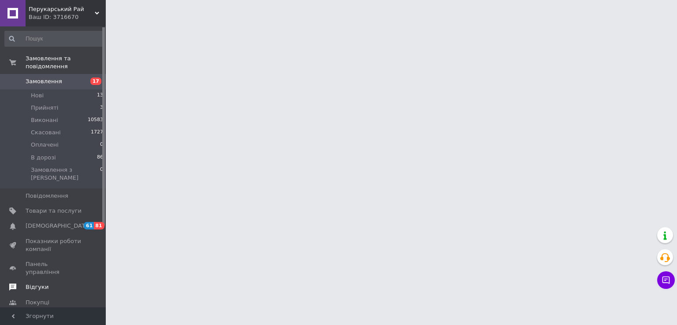
click at [41, 283] on span "Відгуки" at bounding box center [37, 287] width 23 height 8
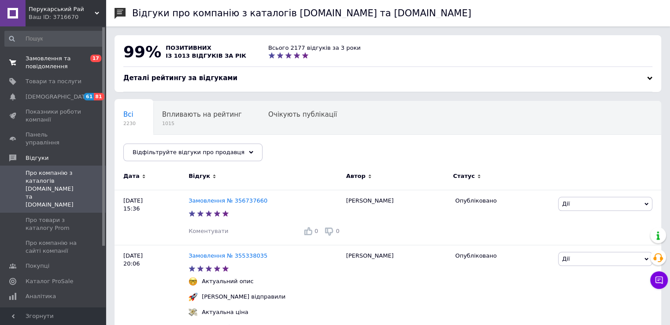
click at [56, 67] on span "Замовлення та повідомлення" at bounding box center [54, 63] width 56 height 16
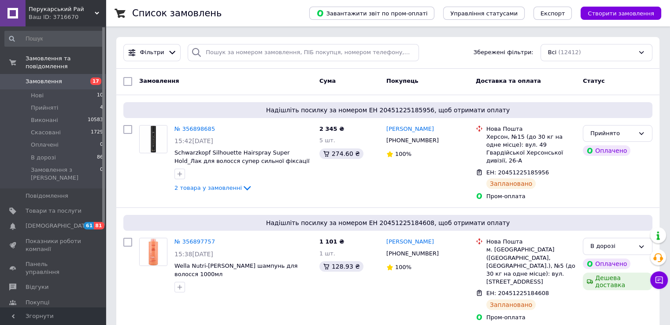
click at [90, 78] on span "17" at bounding box center [94, 82] width 24 height 8
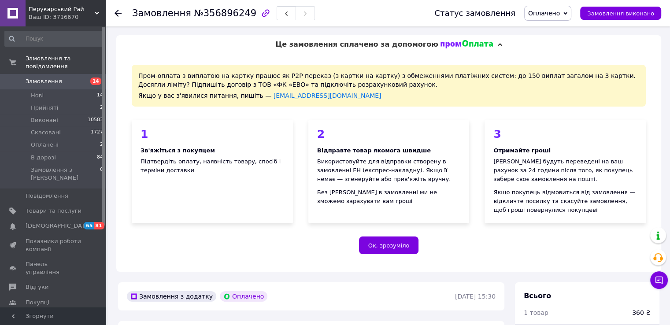
scroll to position [220, 0]
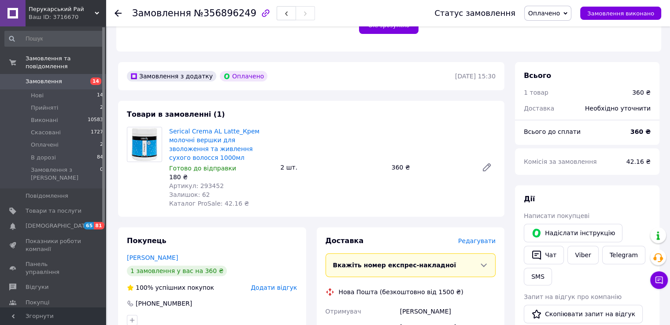
click at [201, 182] on span "Артикул: 293452" at bounding box center [196, 185] width 55 height 7
copy span "293452"
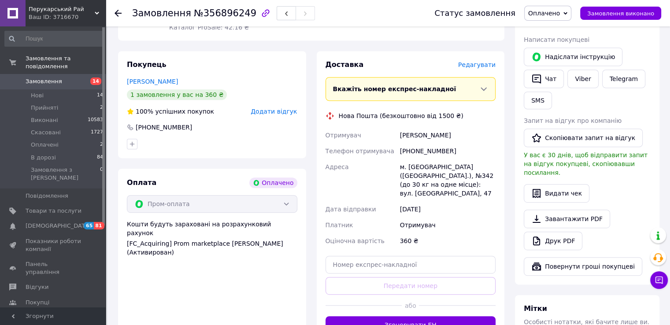
scroll to position [561, 0]
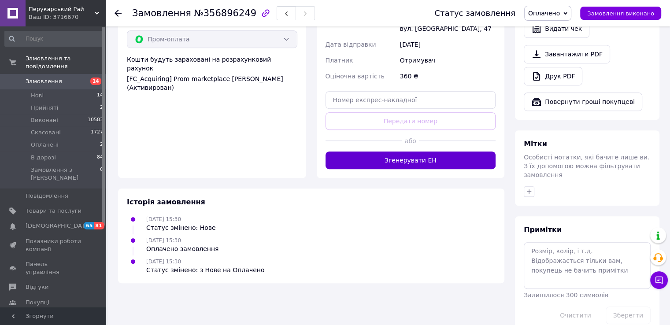
click at [421, 152] on button "Згенерувати ЕН" at bounding box center [411, 161] width 171 height 18
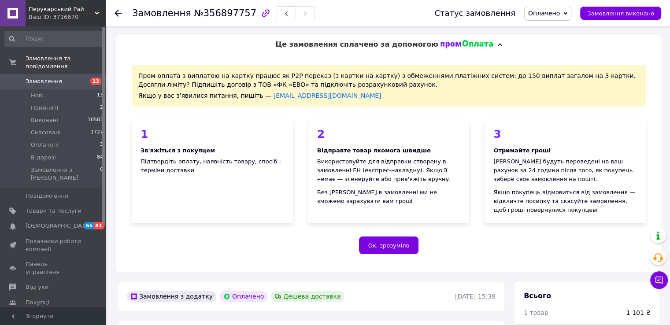
scroll to position [132, 0]
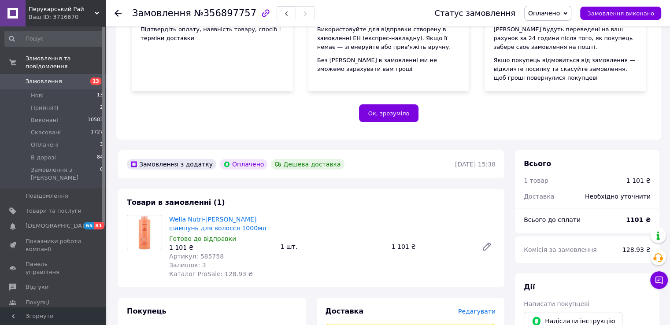
click at [199, 260] on span "Артикул: 585758" at bounding box center [196, 256] width 55 height 7
copy span "585758"
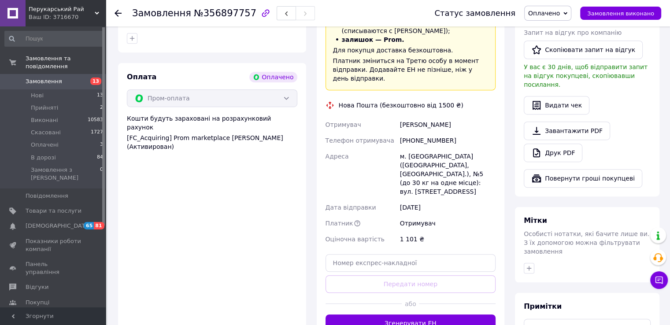
scroll to position [529, 0]
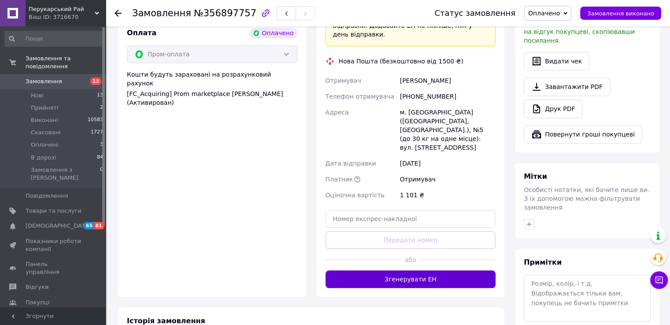
click at [415, 271] on button "Згенерувати ЕН" at bounding box center [411, 280] width 171 height 18
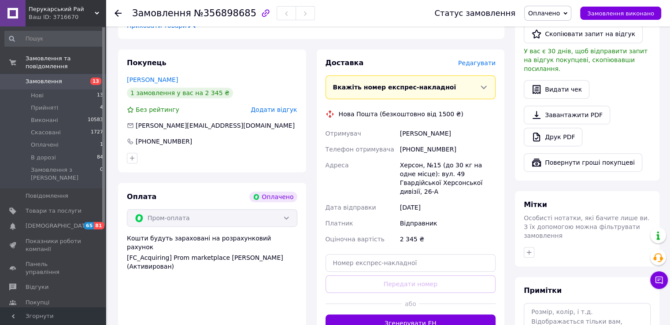
scroll to position [608, 0]
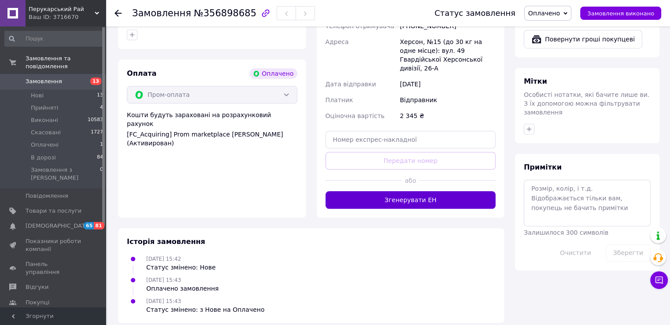
click at [407, 196] on button "Згенерувати ЕН" at bounding box center [411, 200] width 171 height 18
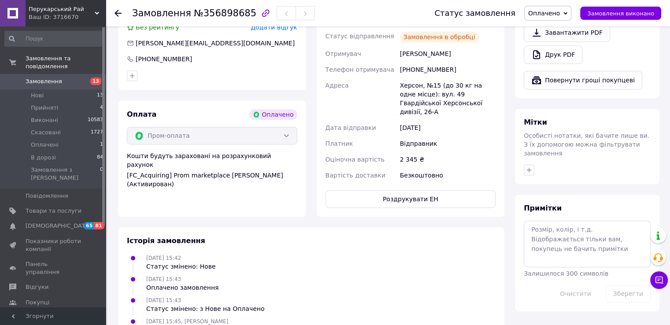
scroll to position [589, 0]
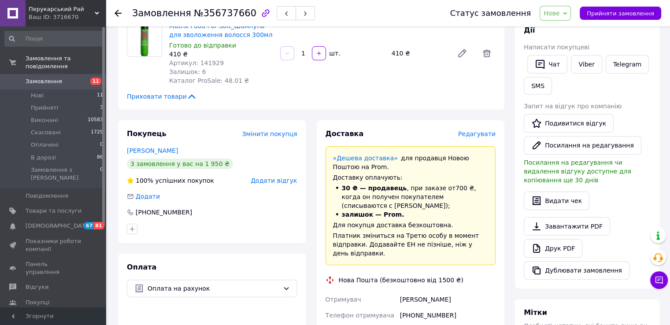
scroll to position [336, 0]
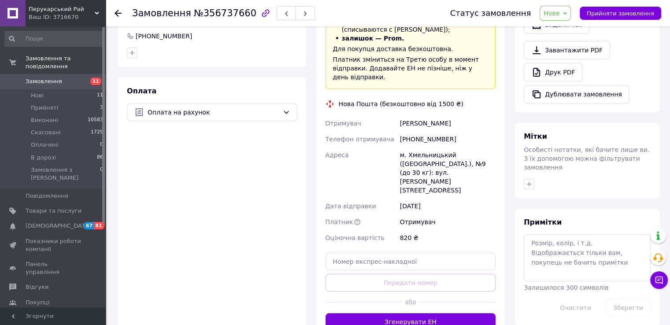
click at [415, 292] on div "або" at bounding box center [411, 303] width 171 height 22
click at [414, 313] on button "Згенерувати ЕН" at bounding box center [411, 322] width 171 height 18
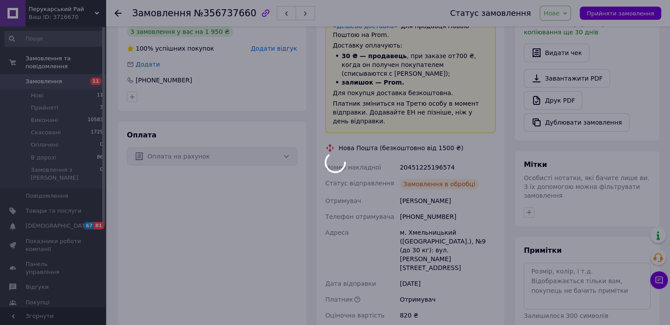
click at [427, 149] on body "Перукарський Рай Ваш ID: 3716670 Сайт Перукарський Рай Кабінет покупця Перевіри…" at bounding box center [335, 92] width 670 height 768
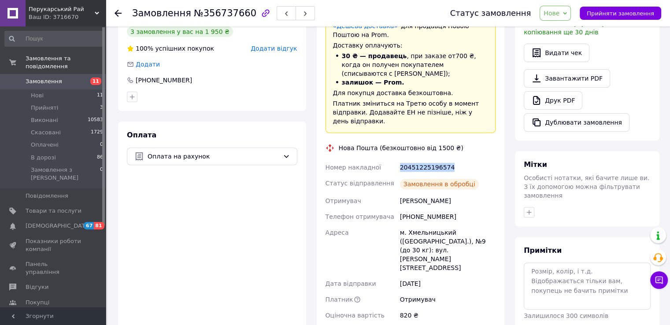
click at [427, 160] on div "20451225196574" at bounding box center [447, 168] width 99 height 16
copy div "20451225196574"
